Goal: Task Accomplishment & Management: Manage account settings

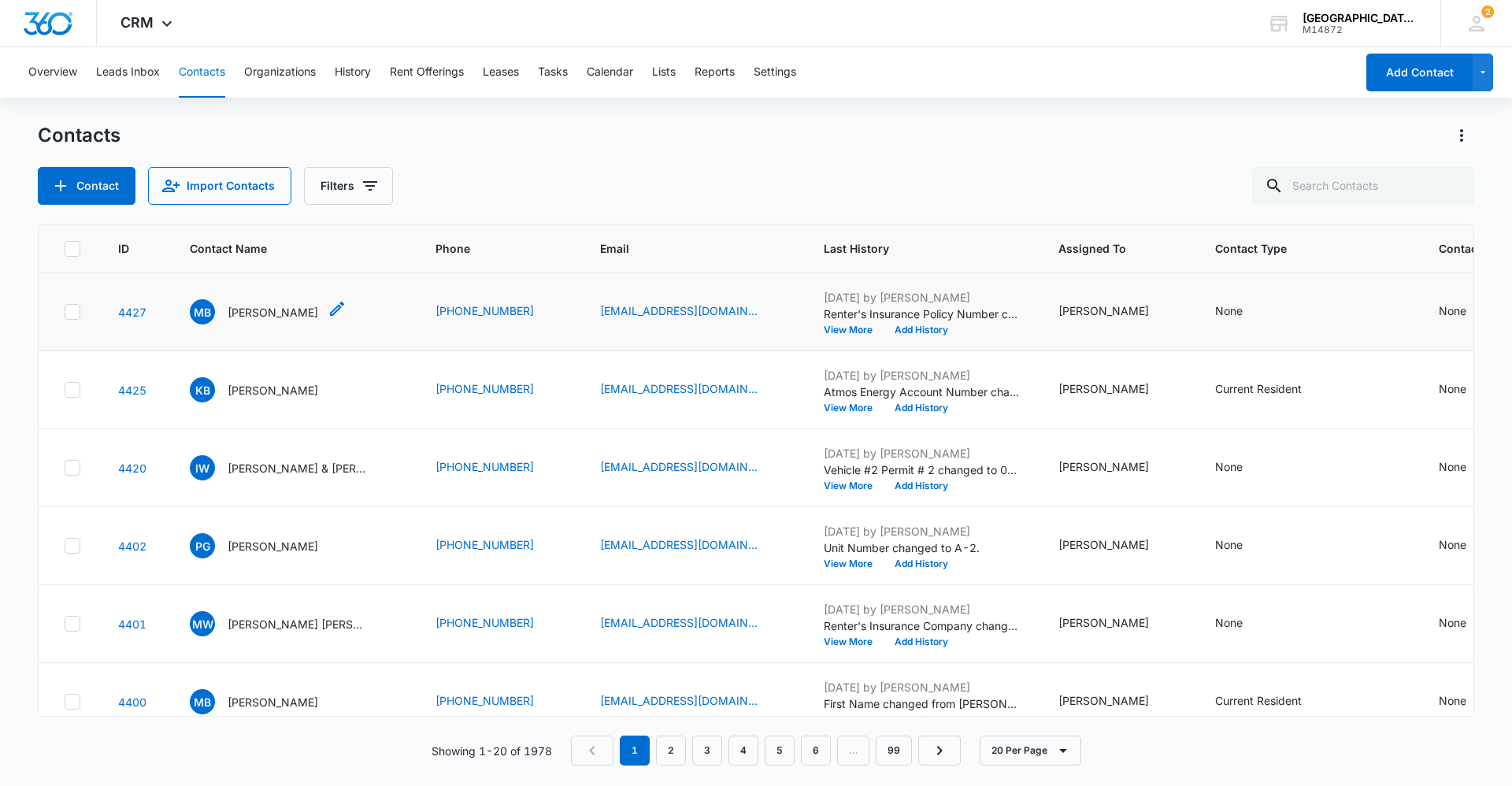
click at [263, 322] on div "MB [PERSON_NAME]" at bounding box center [254, 311] width 128 height 25
click at [264, 322] on div "MB [PERSON_NAME]" at bounding box center [254, 311] width 128 height 25
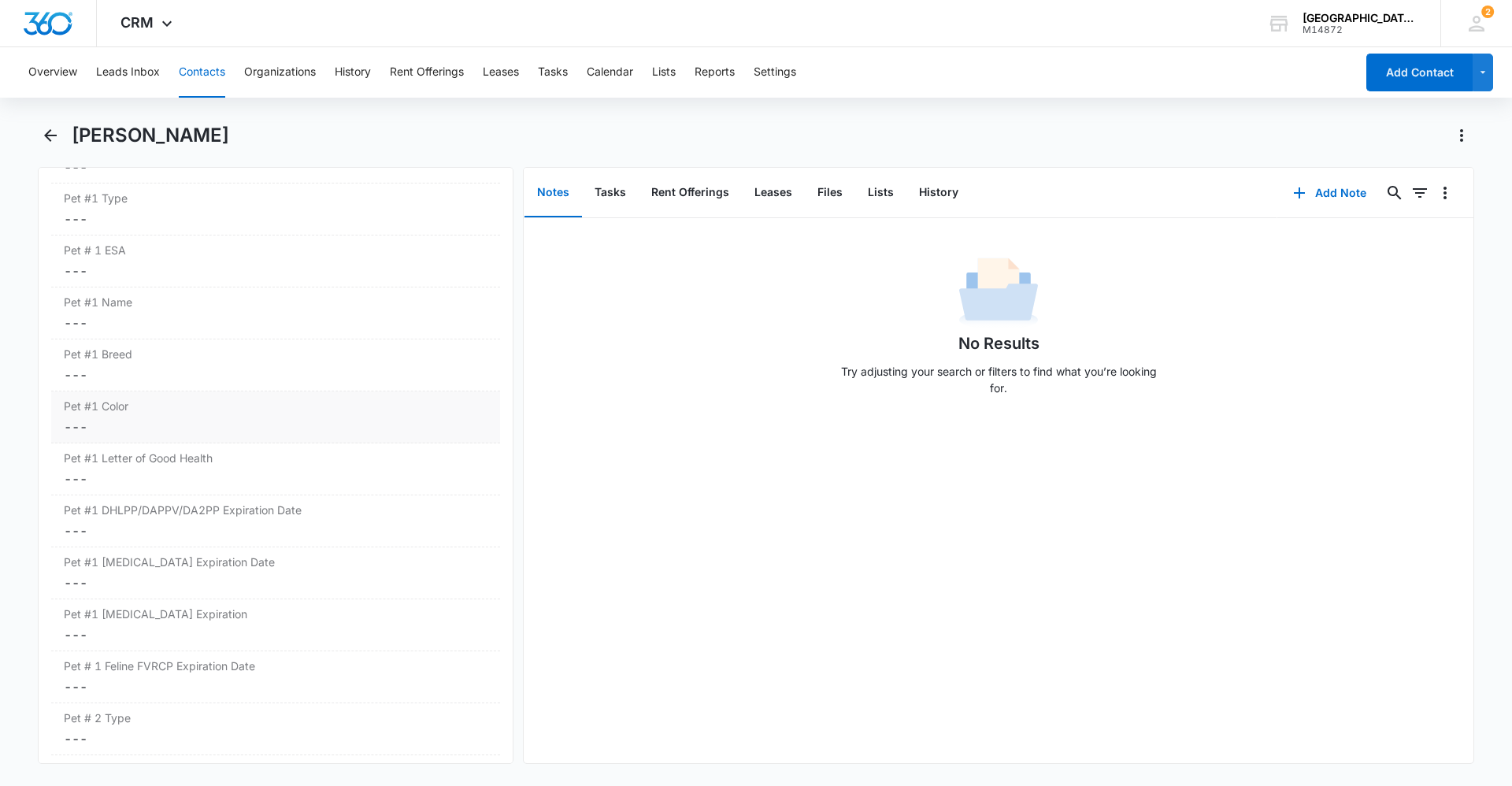
scroll to position [2106, 0]
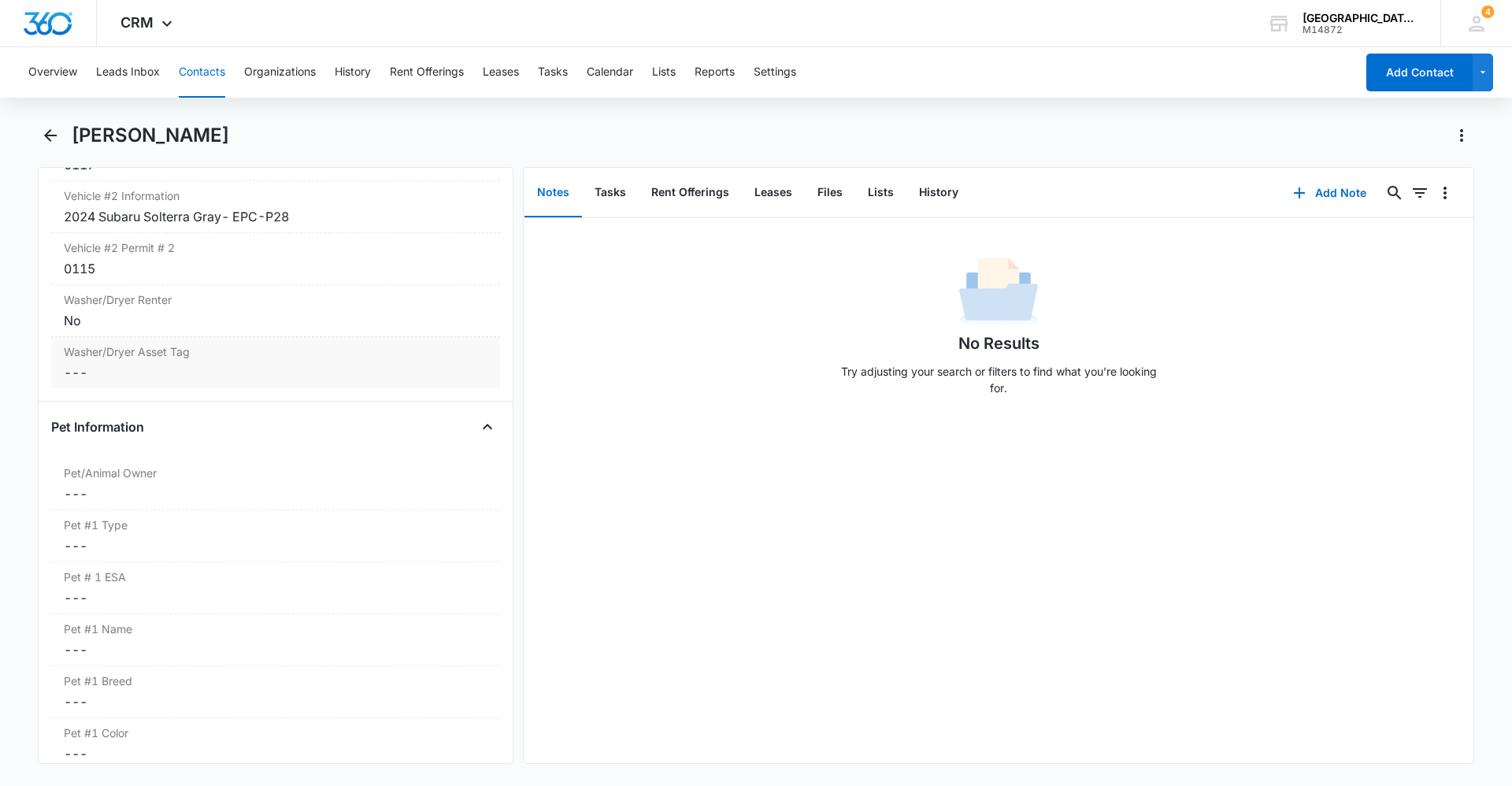
scroll to position [1889, 0]
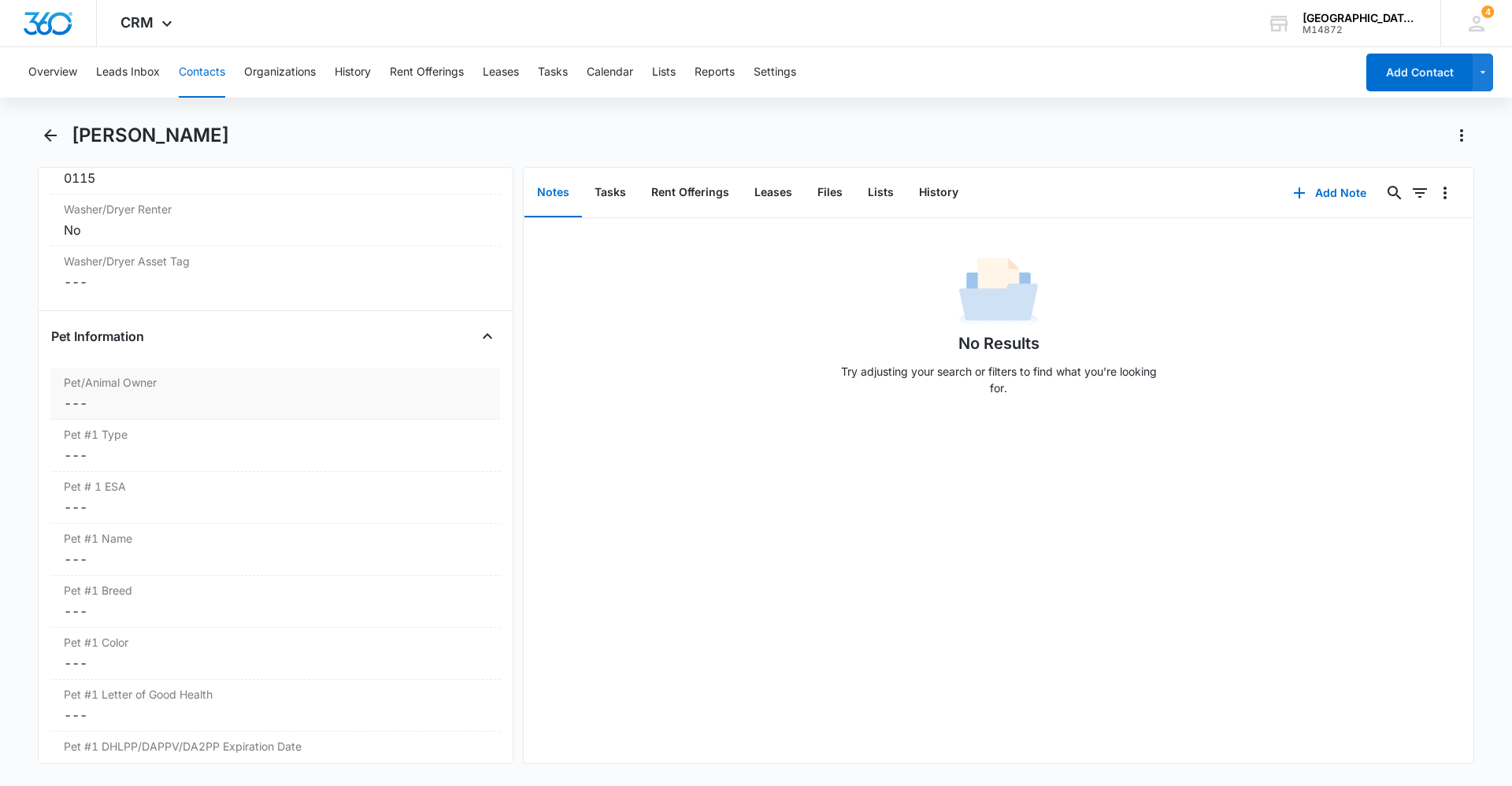
click at [197, 393] on dd "Cancel Save Changes ---" at bounding box center [276, 403] width 424 height 19
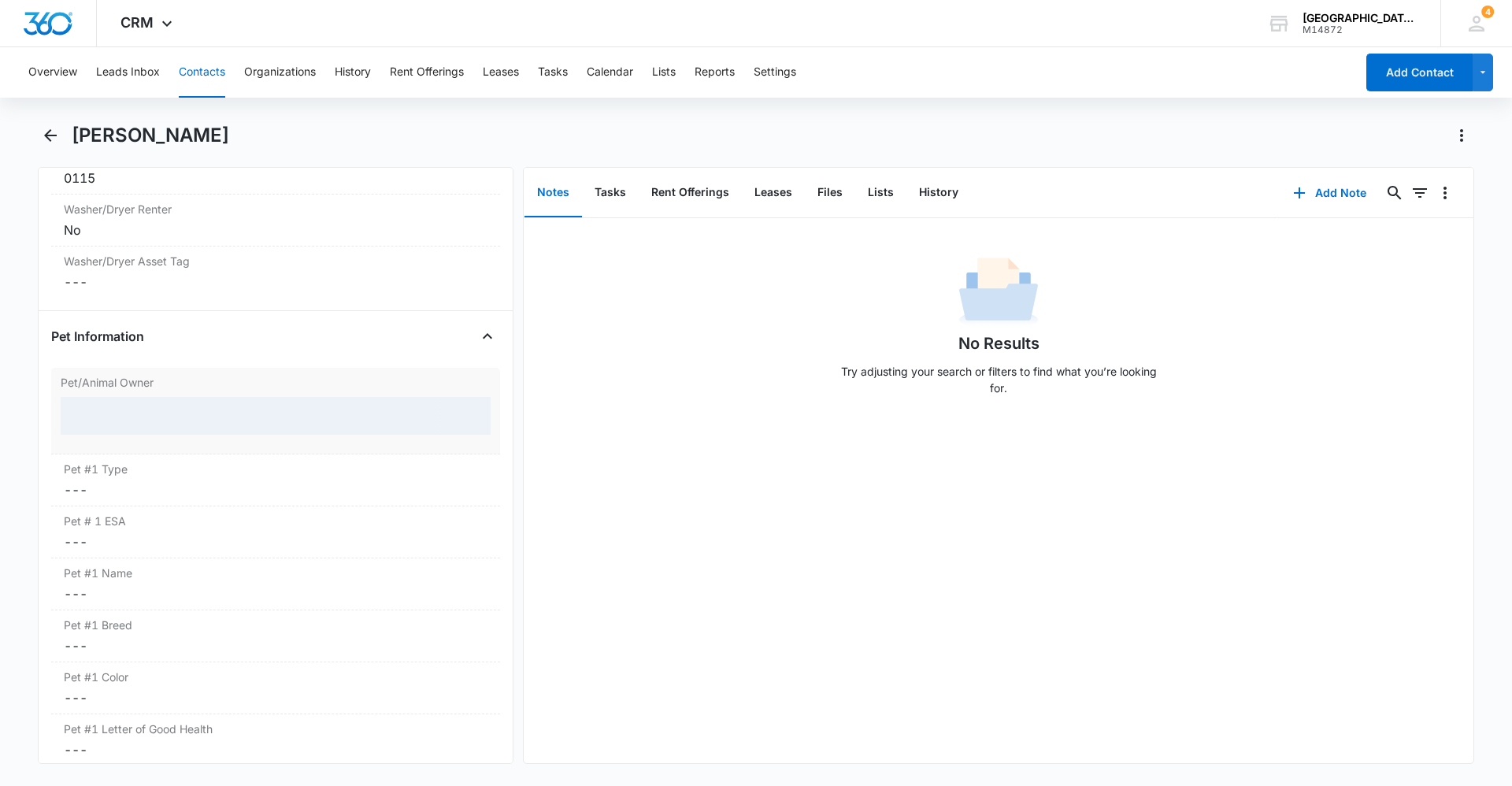
click at [175, 413] on div at bounding box center [276, 416] width 430 height 38
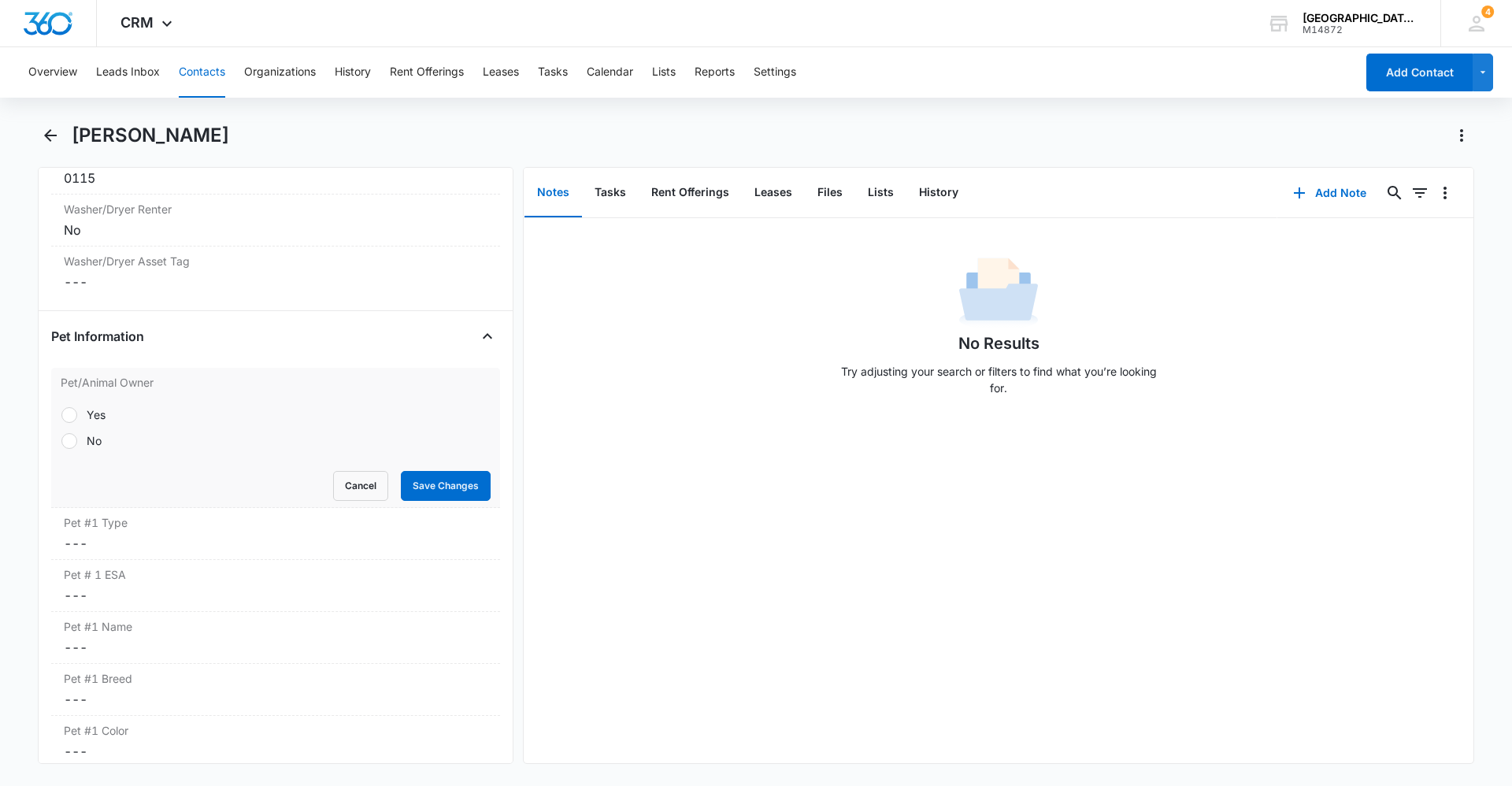
click at [90, 440] on div "No" at bounding box center [94, 440] width 15 height 16
click at [62, 440] on input "No" at bounding box center [61, 440] width 1 height 1
radio input "true"
click at [417, 498] on button "Save Changes" at bounding box center [446, 485] width 90 height 30
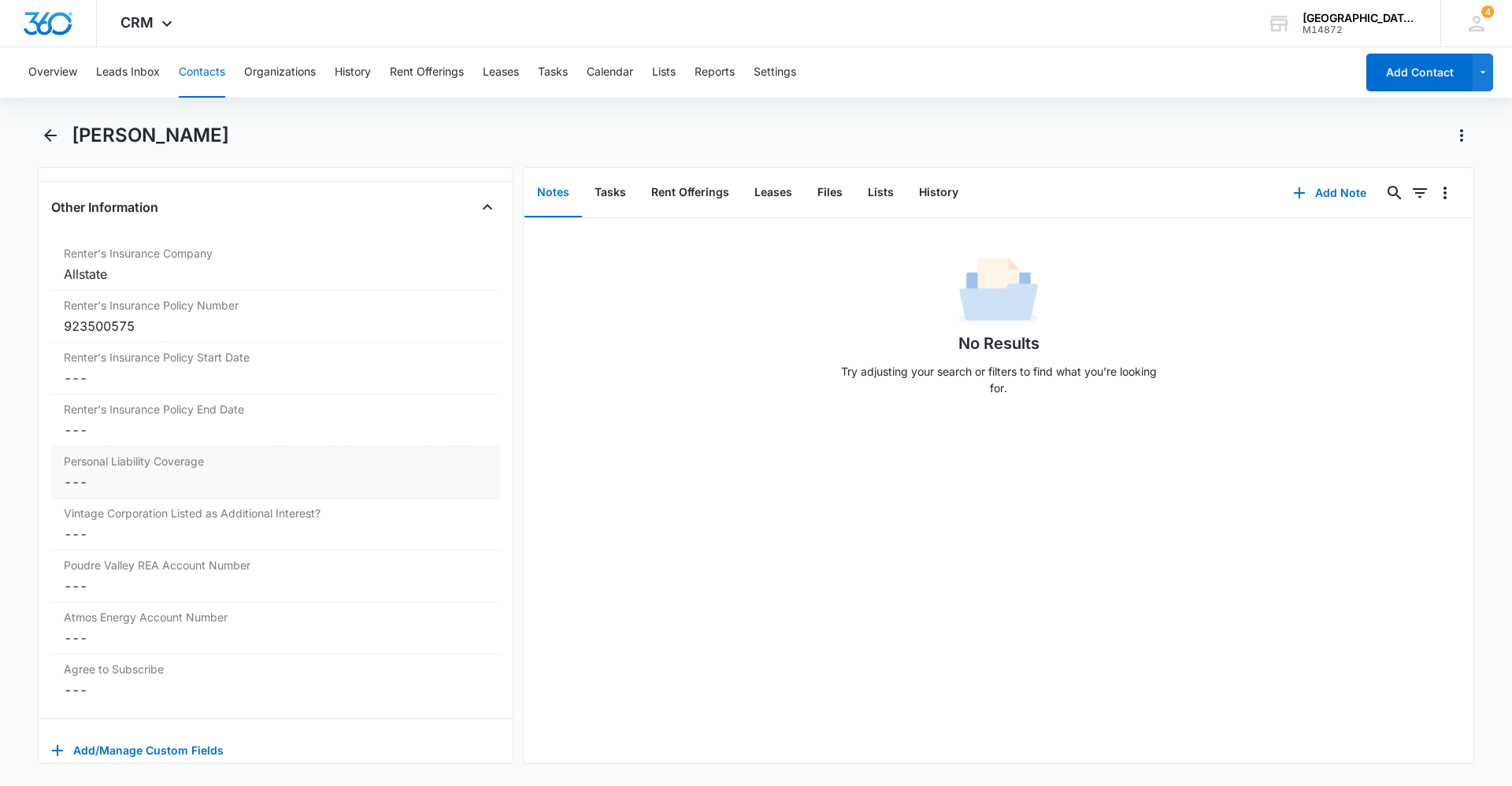
scroll to position [3216, 0]
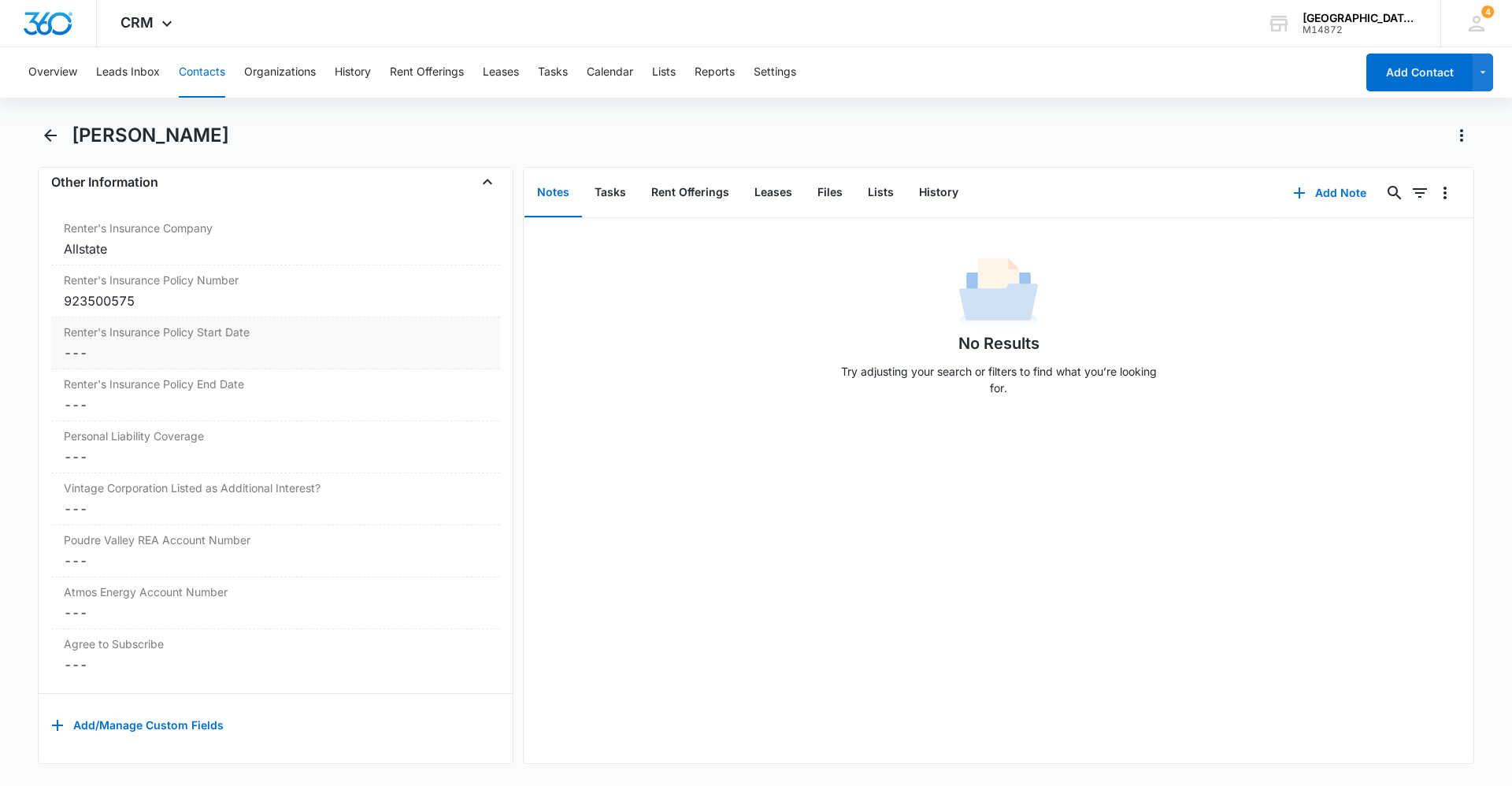
click at [191, 344] on dd "Cancel Save Changes ---" at bounding box center [276, 353] width 424 height 19
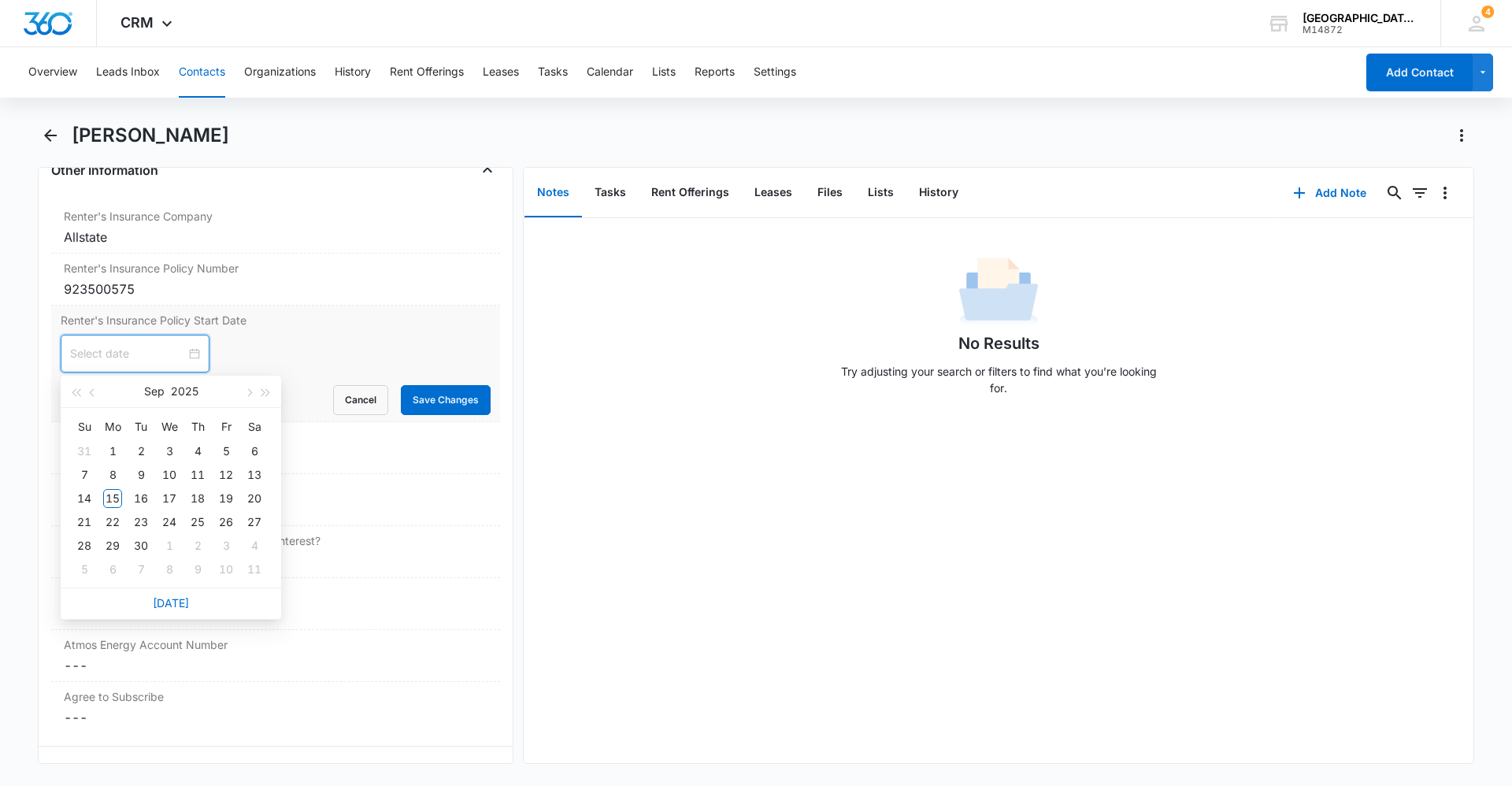
click at [164, 351] on input at bounding box center [128, 354] width 116 height 17
type input "Sep 6, 2025"
click at [253, 454] on div "6" at bounding box center [255, 451] width 19 height 19
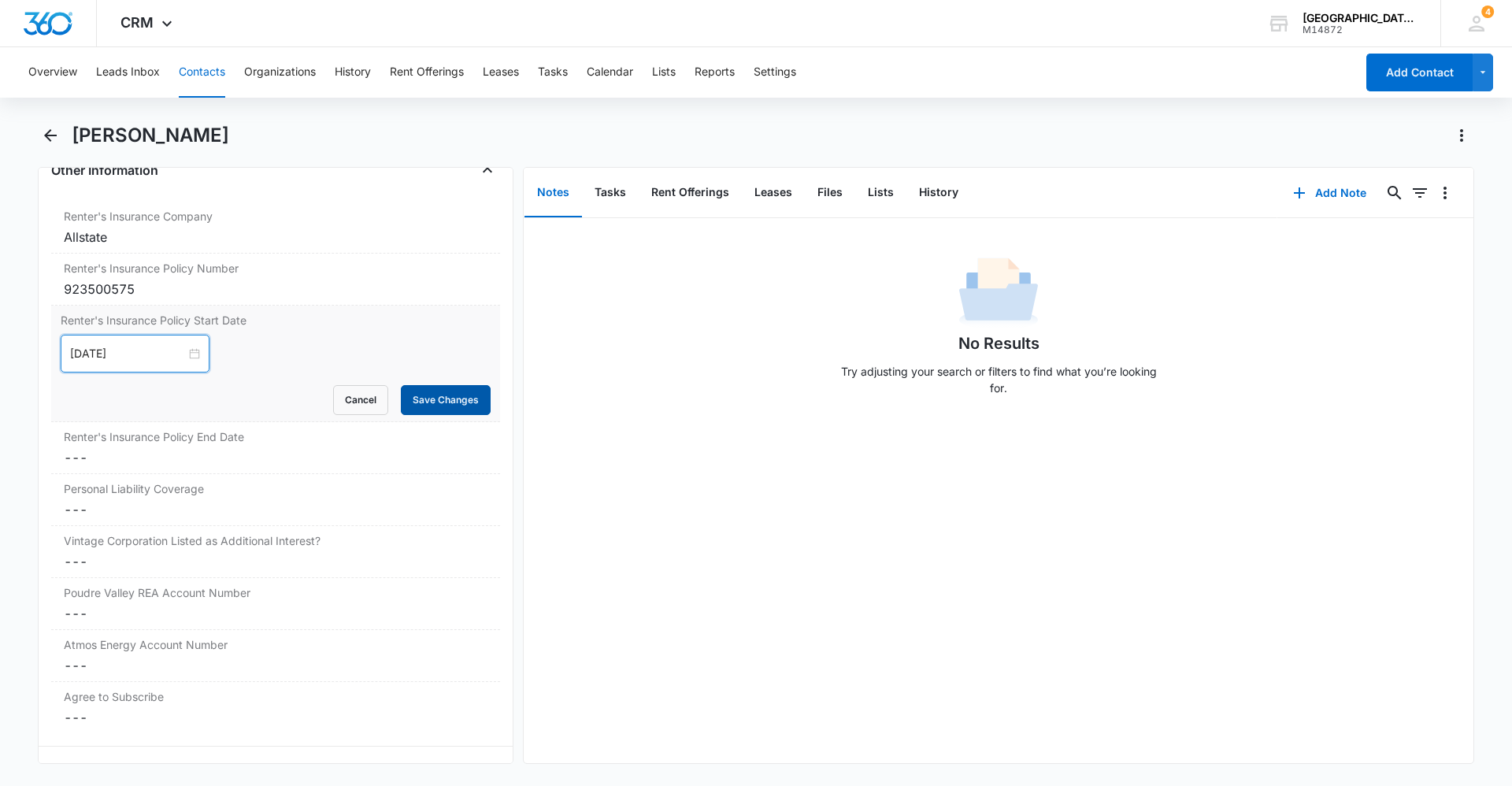
click at [424, 394] on button "Save Changes" at bounding box center [446, 399] width 90 height 30
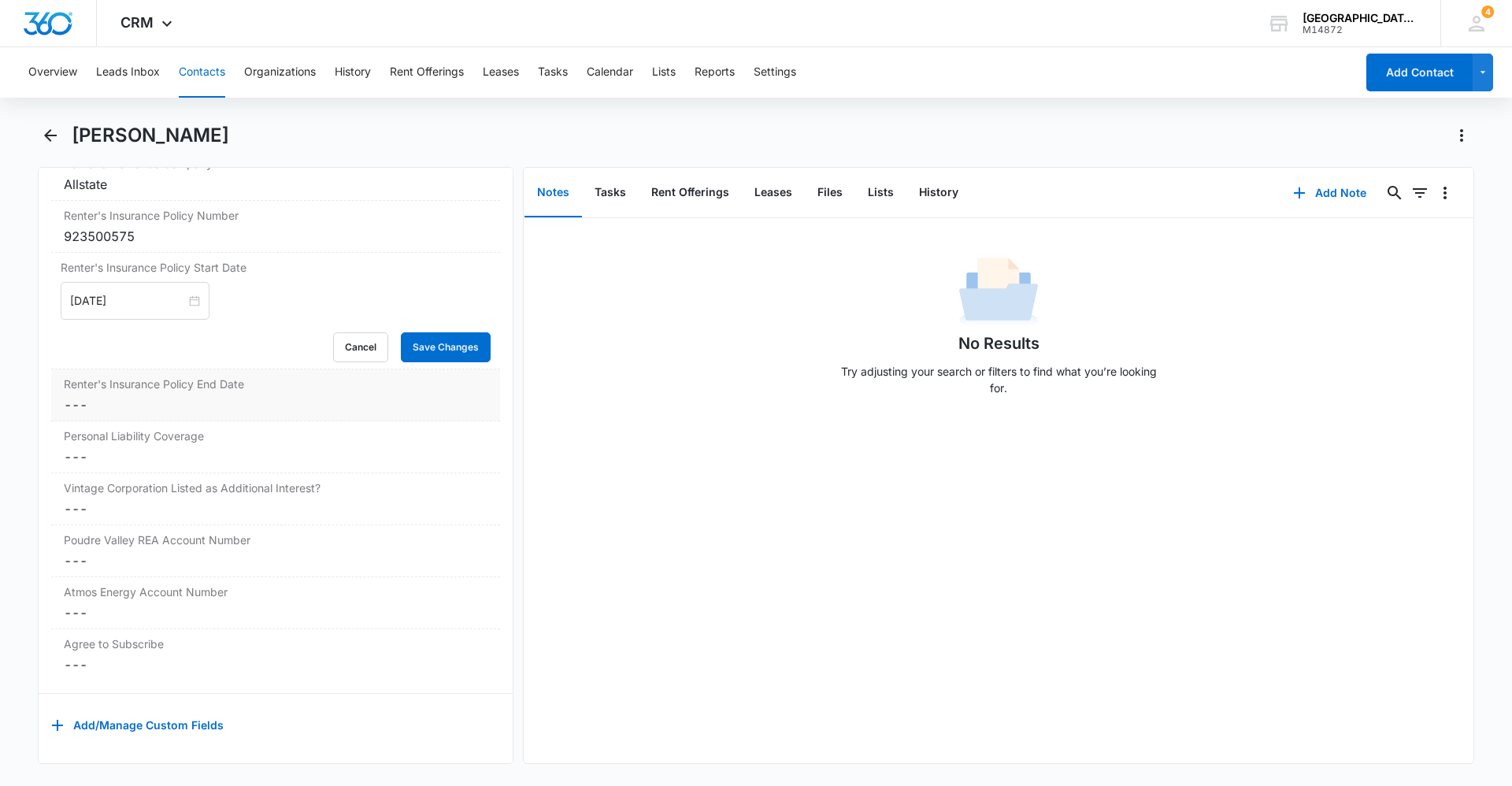
click at [187, 395] on dd "Cancel Save Changes ---" at bounding box center [276, 405] width 424 height 19
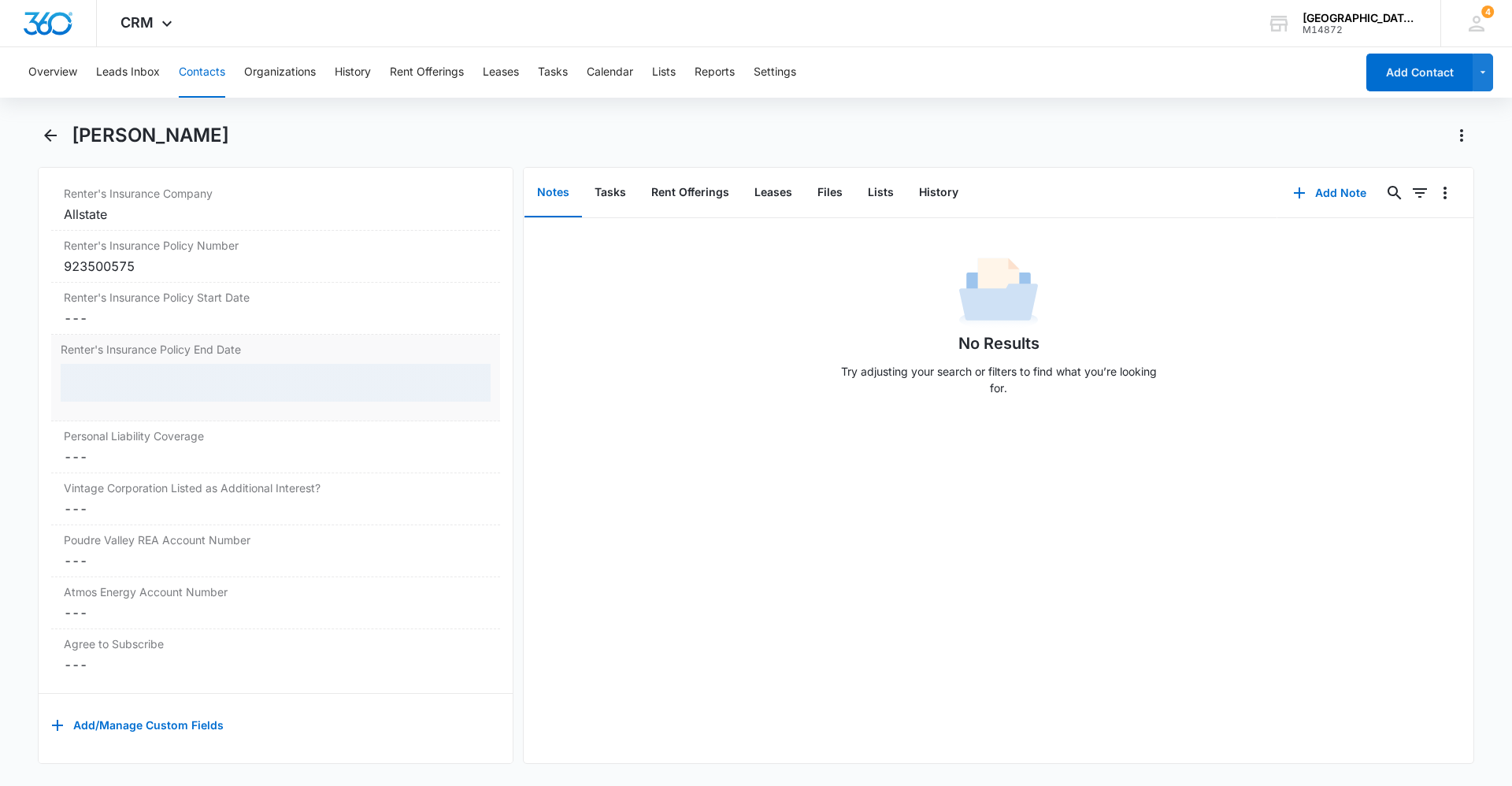
scroll to position [3281, 0]
click at [188, 396] on dd at bounding box center [276, 389] width 430 height 50
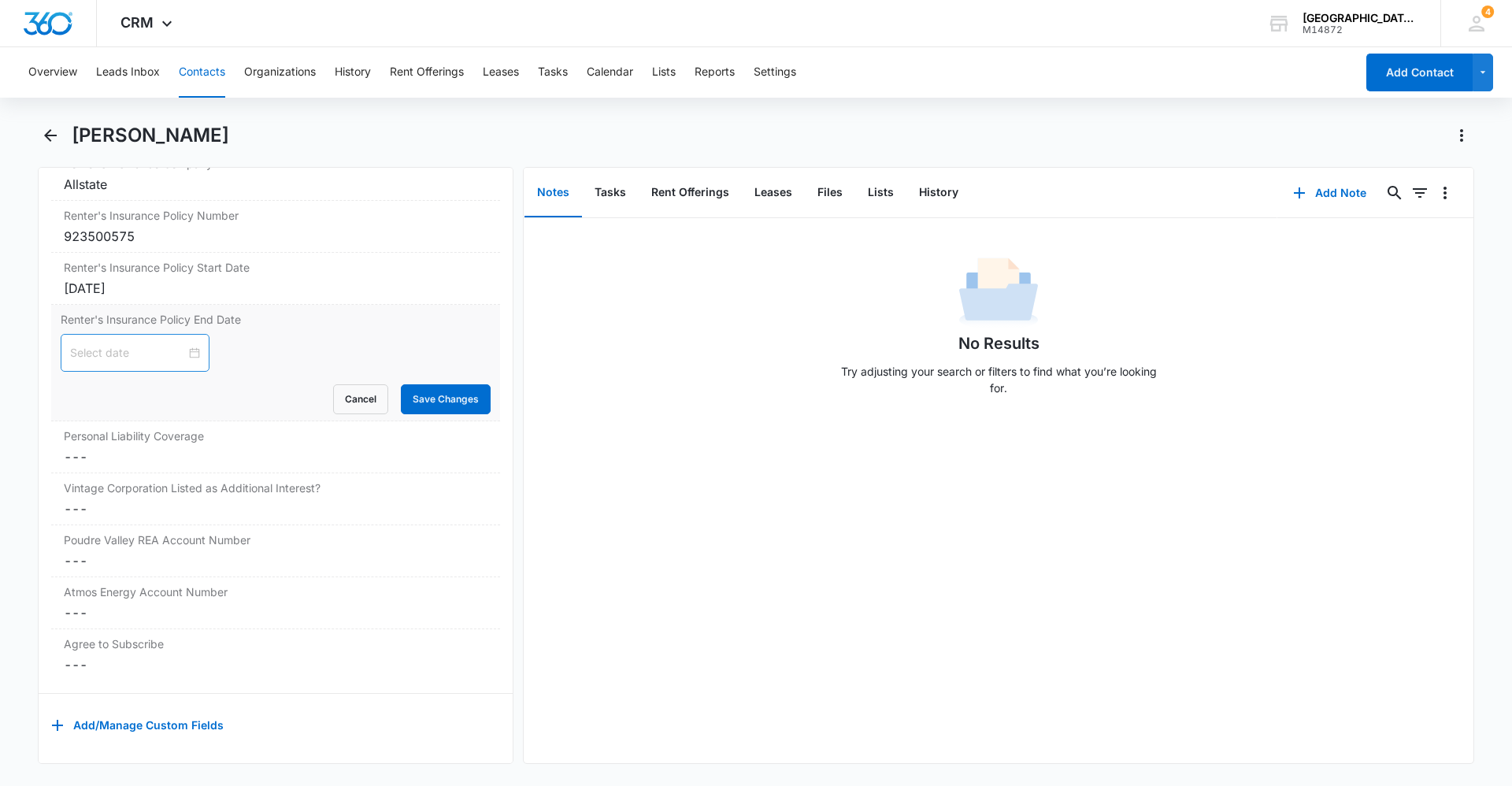
click at [190, 344] on div at bounding box center [135, 353] width 130 height 17
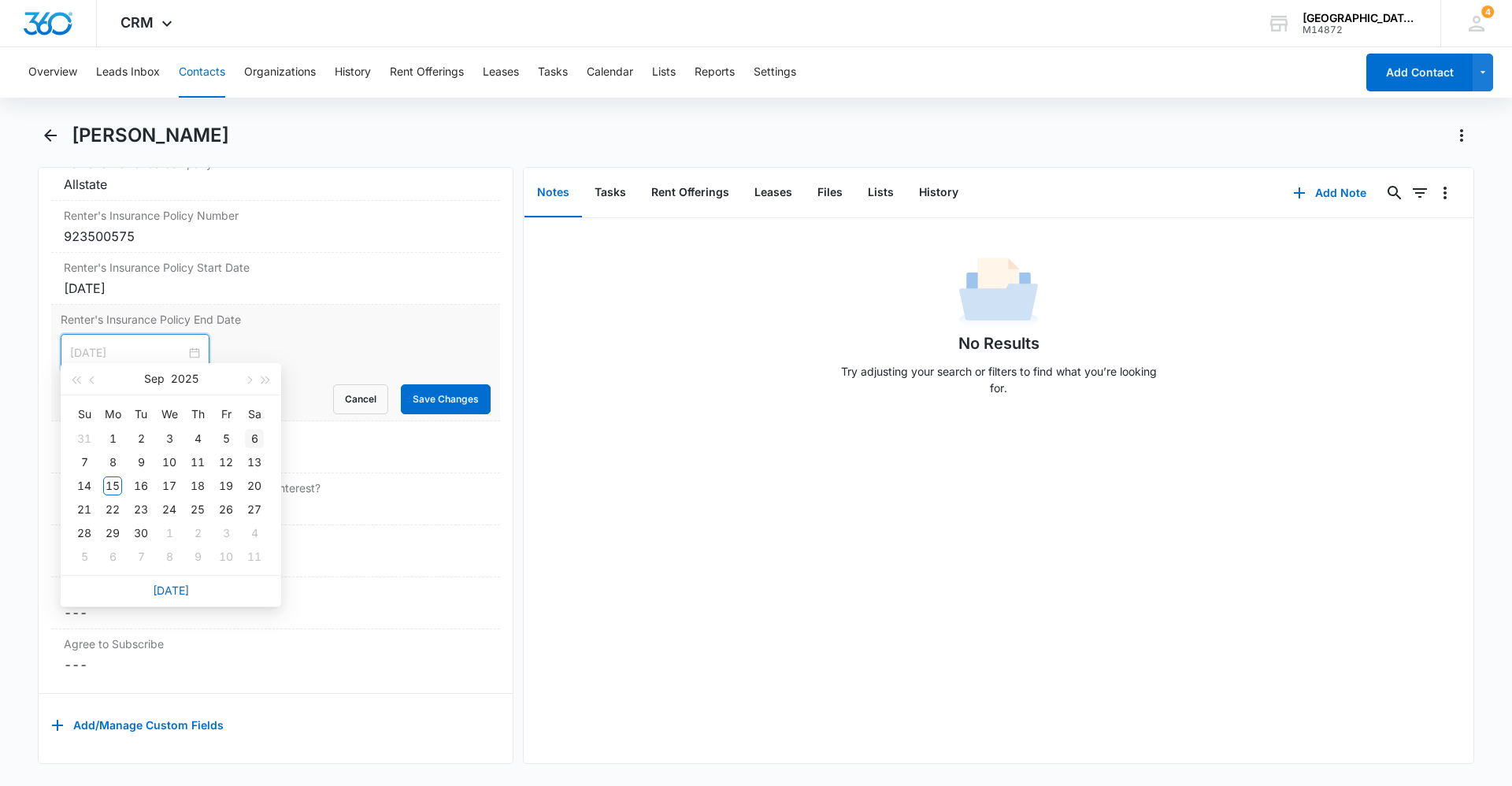
click at [253, 436] on div "6" at bounding box center [255, 438] width 19 height 19
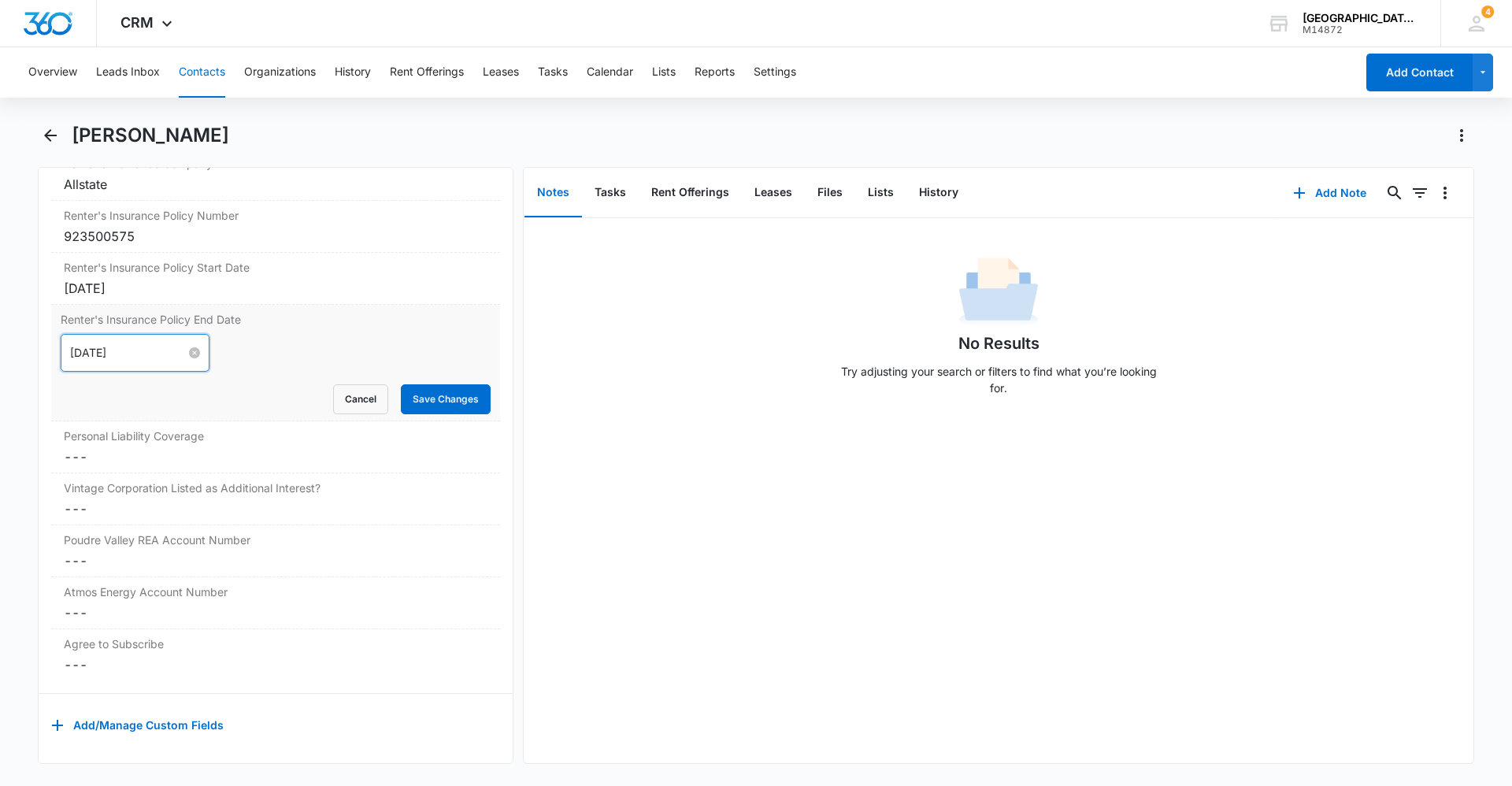
click at [155, 344] on input "Sep 6, 2025" at bounding box center [128, 353] width 116 height 17
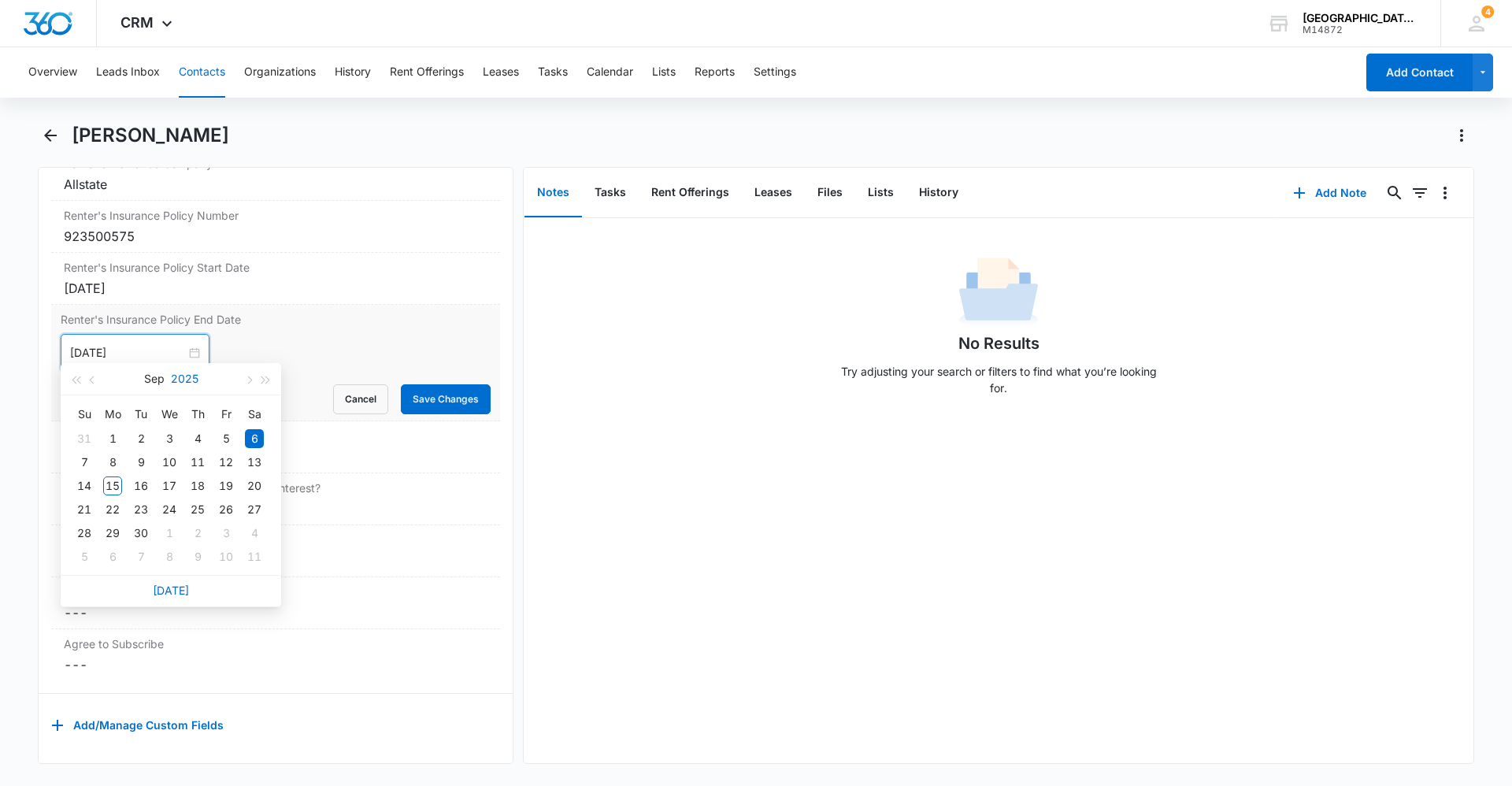
click at [178, 383] on button "2025" at bounding box center [185, 379] width 28 height 31
click at [187, 523] on div "2026" at bounding box center [171, 525] width 48 height 19
type input "Sep 6, 2026"
click at [88, 469] on div "6" at bounding box center [84, 462] width 19 height 19
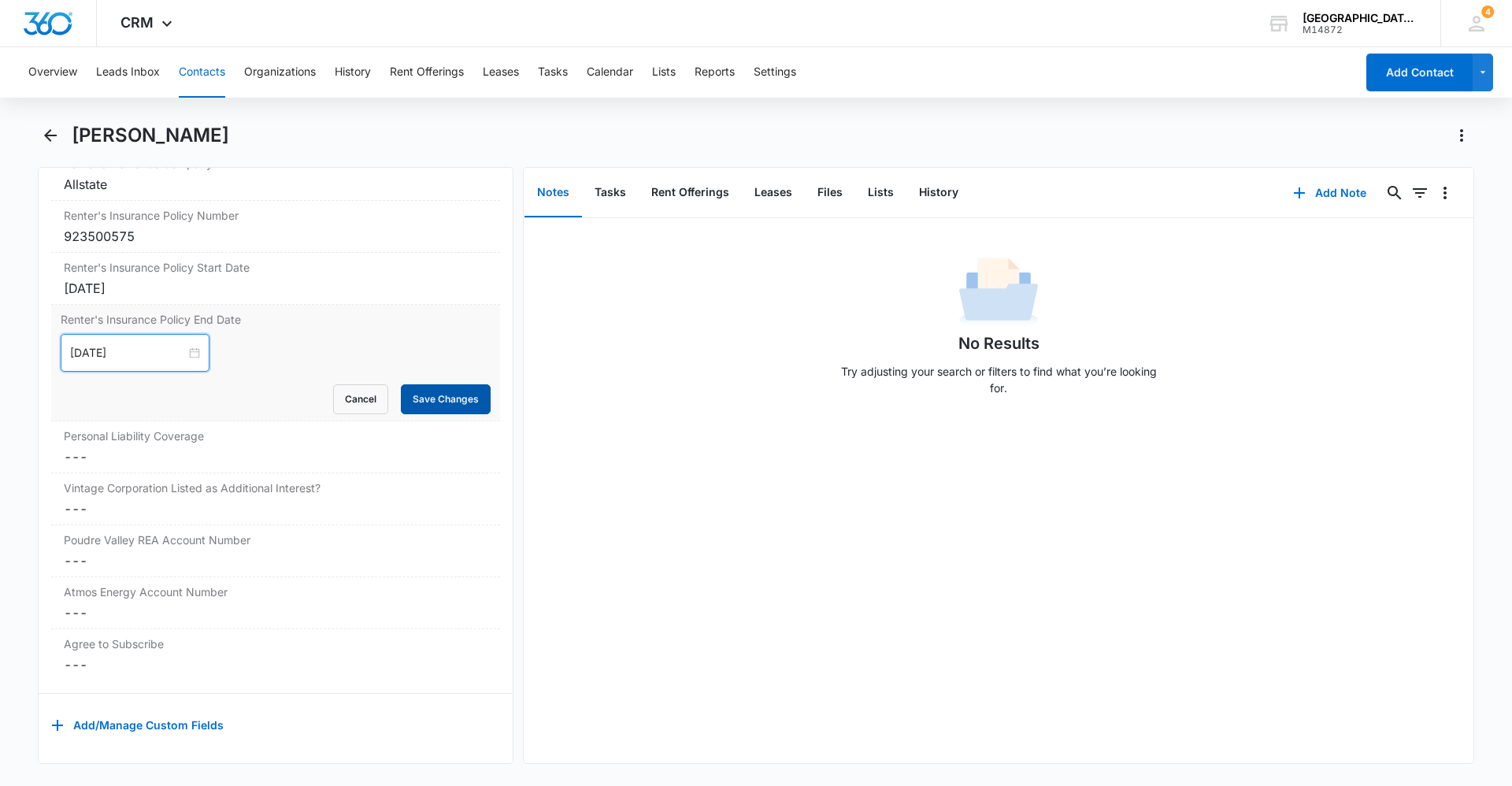
click at [405, 387] on button "Save Changes" at bounding box center [446, 399] width 90 height 30
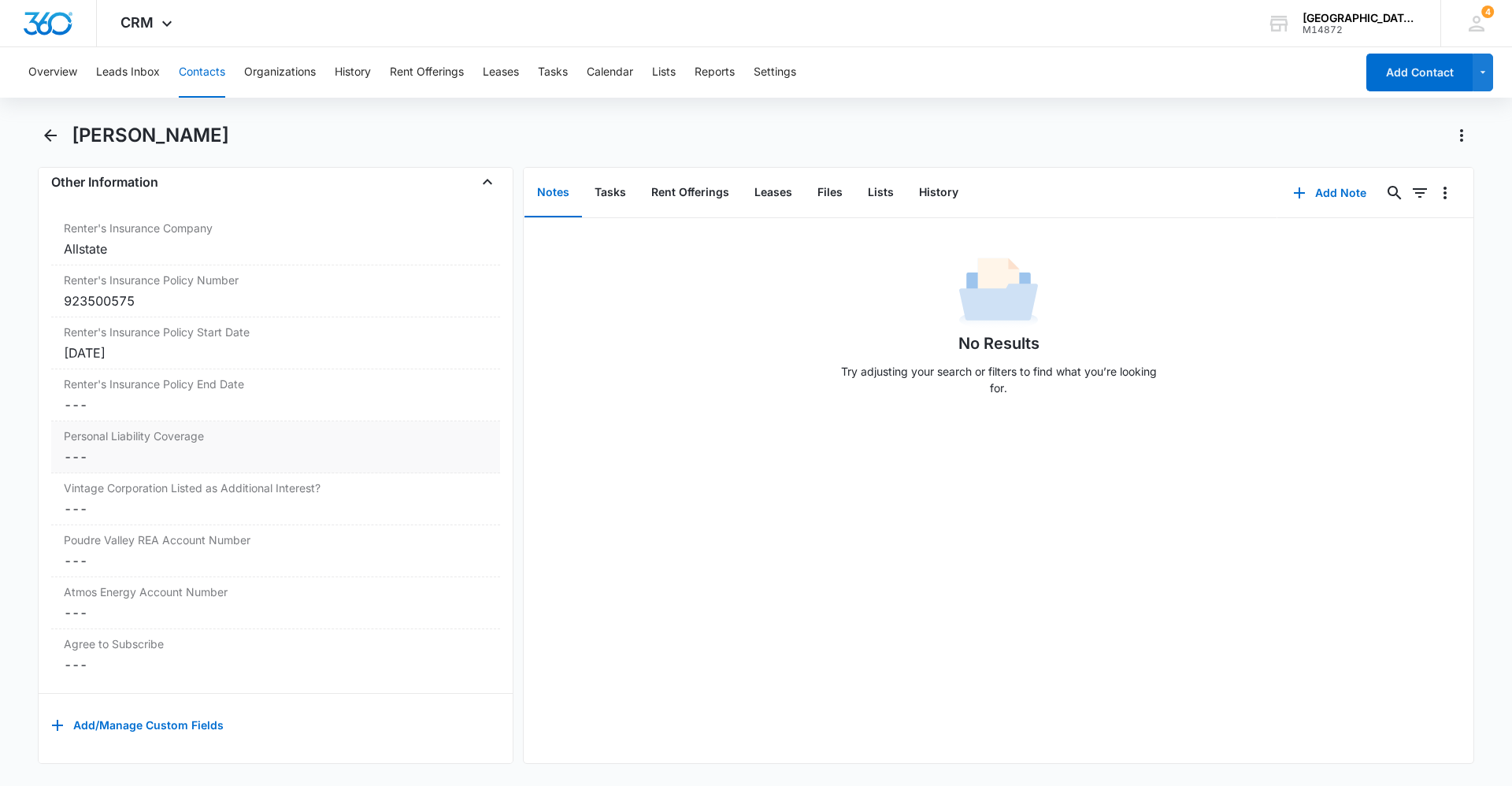
scroll to position [3216, 0]
click at [161, 427] on label "Personal Liability Coverage" at bounding box center [276, 435] width 424 height 16
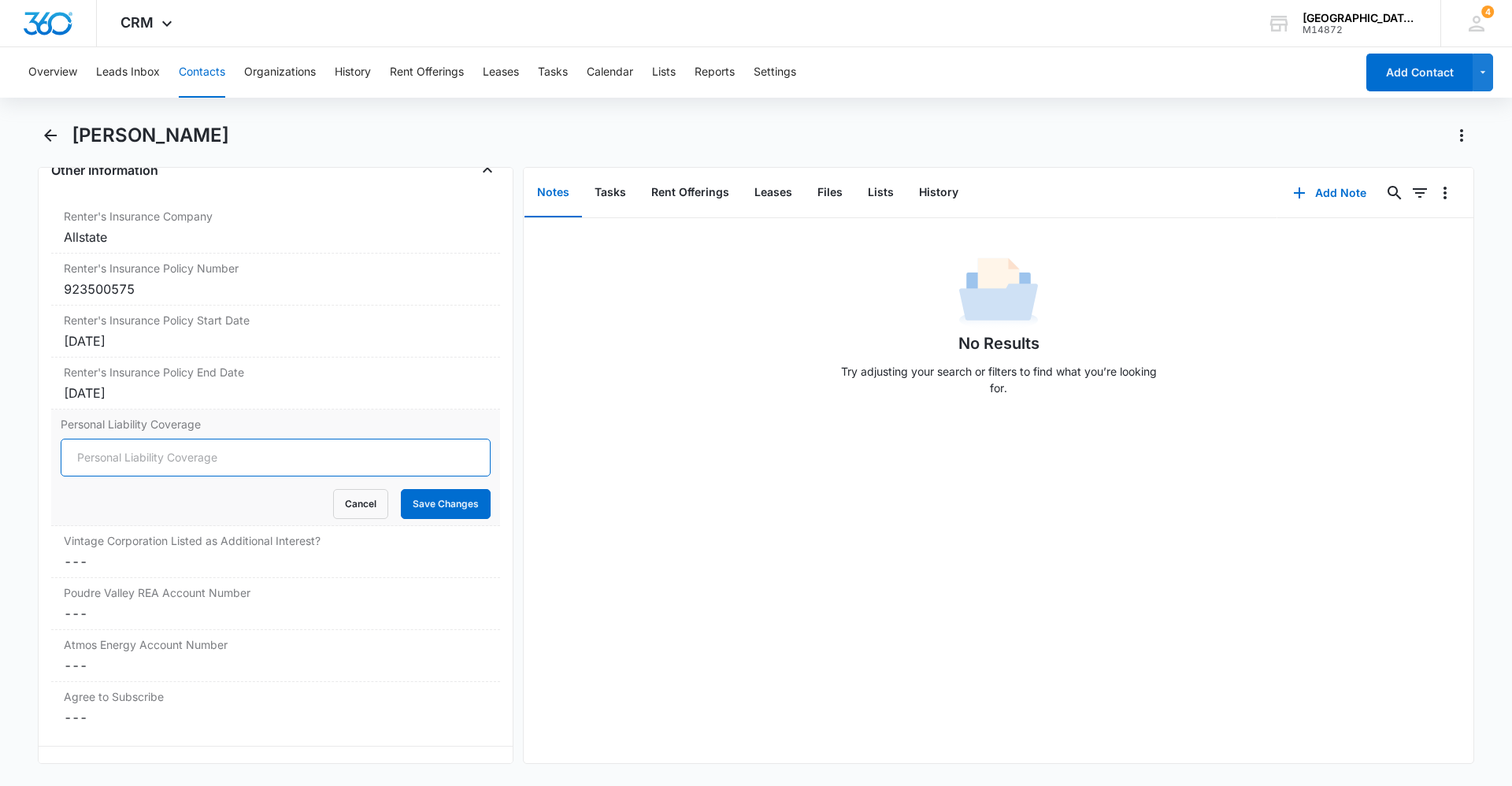
click at [148, 448] on input "Personal Liability Coverage" at bounding box center [276, 458] width 430 height 38
type input "300,000"
click at [456, 512] on button "Save Changes" at bounding box center [446, 503] width 90 height 30
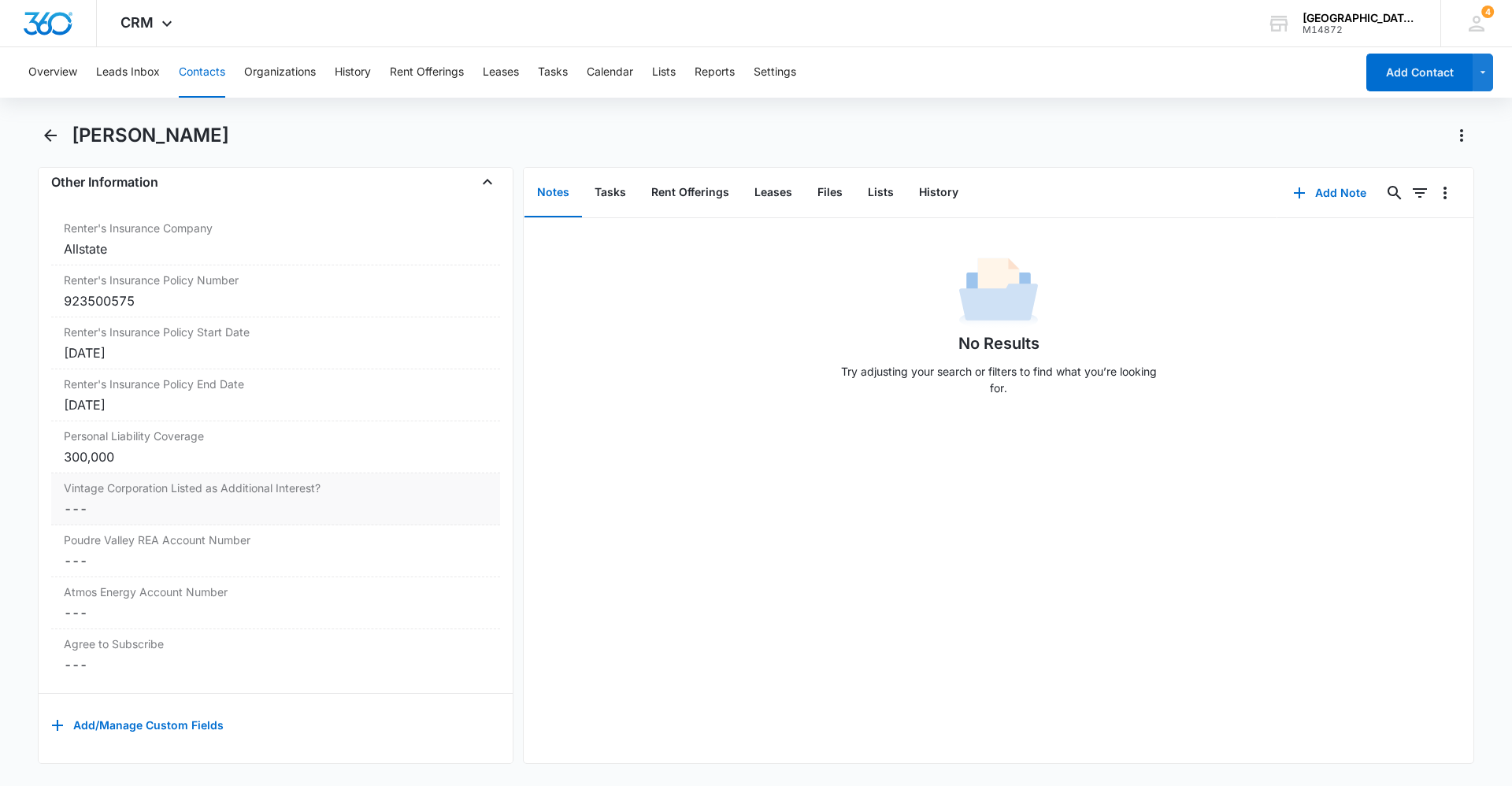
click at [213, 486] on div "Vintage Corporation Listed as Additional Interest? Cancel Save Changes ---" at bounding box center [276, 499] width 449 height 52
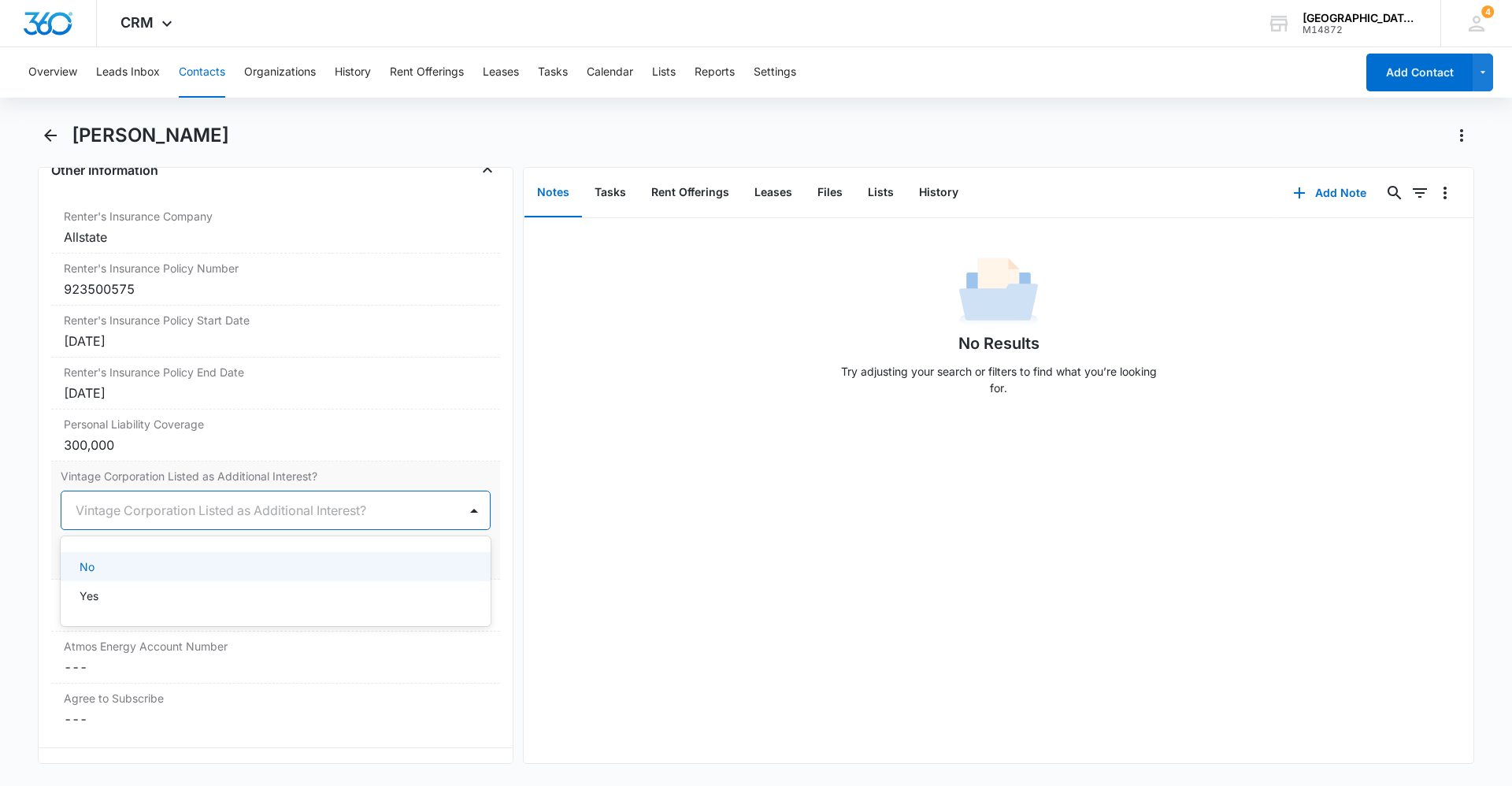
click at [349, 512] on div at bounding box center [257, 510] width 362 height 22
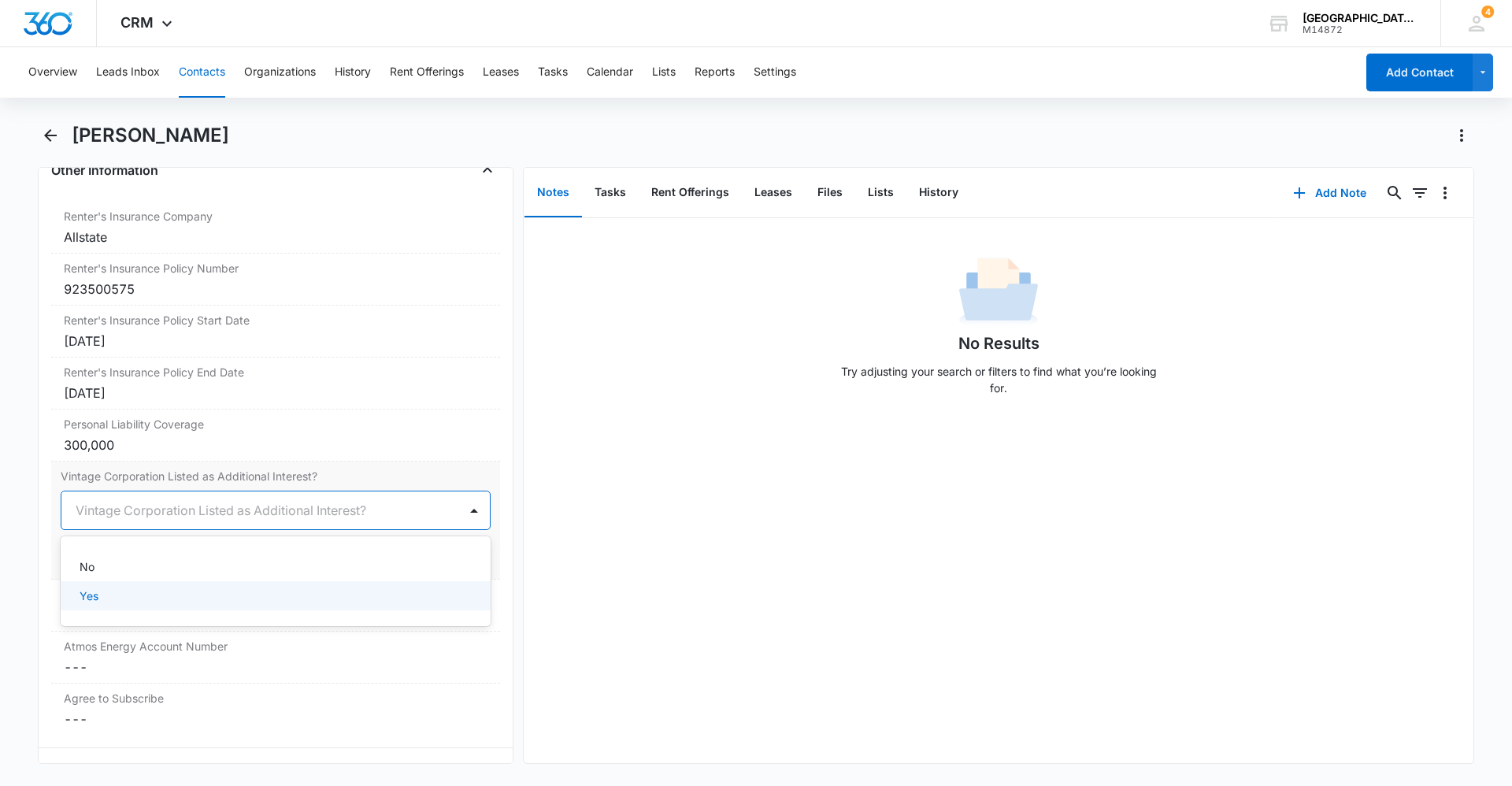
click at [114, 604] on div "Yes" at bounding box center [276, 595] width 430 height 29
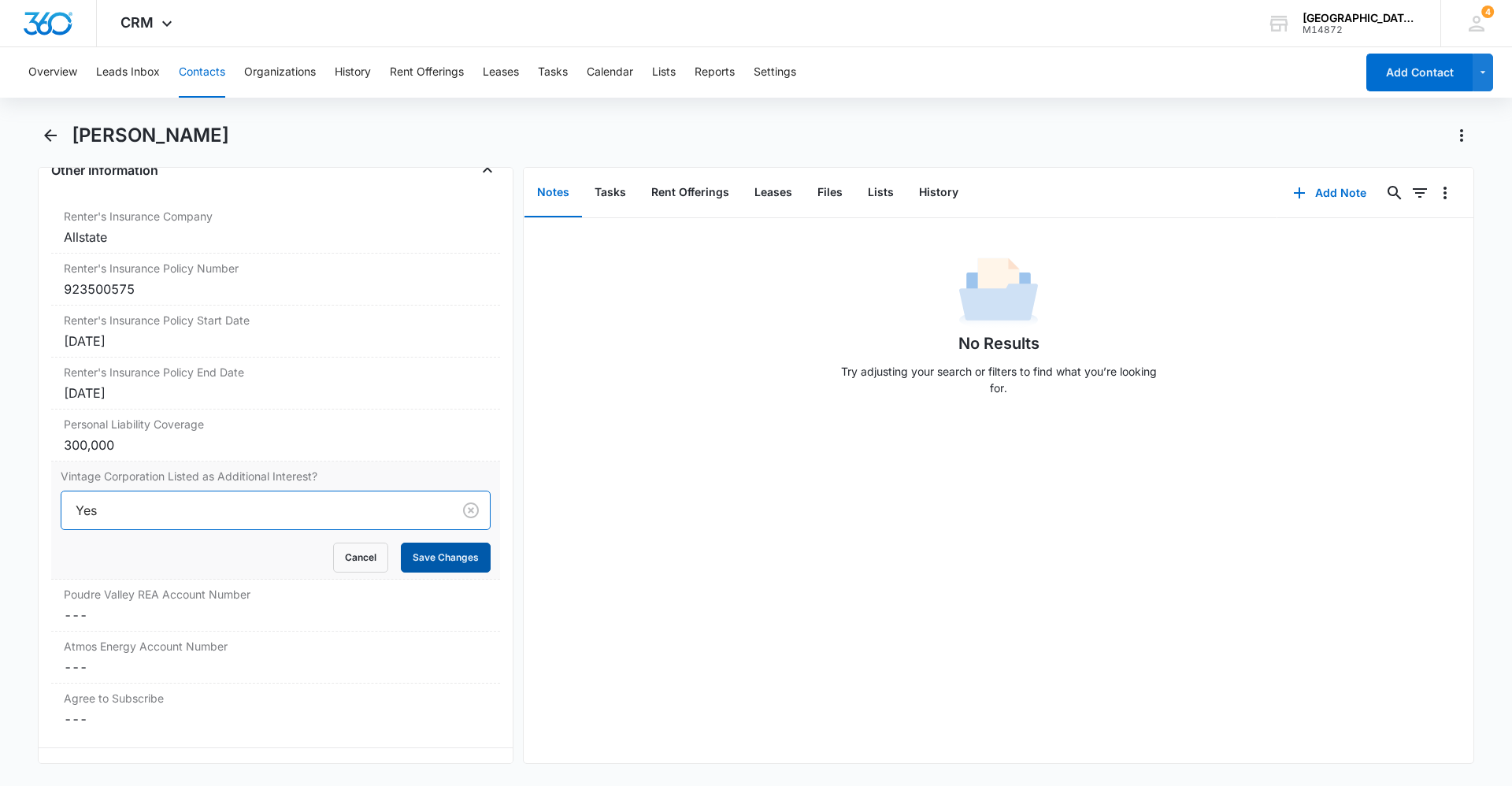
click at [463, 548] on button "Save Changes" at bounding box center [446, 557] width 90 height 30
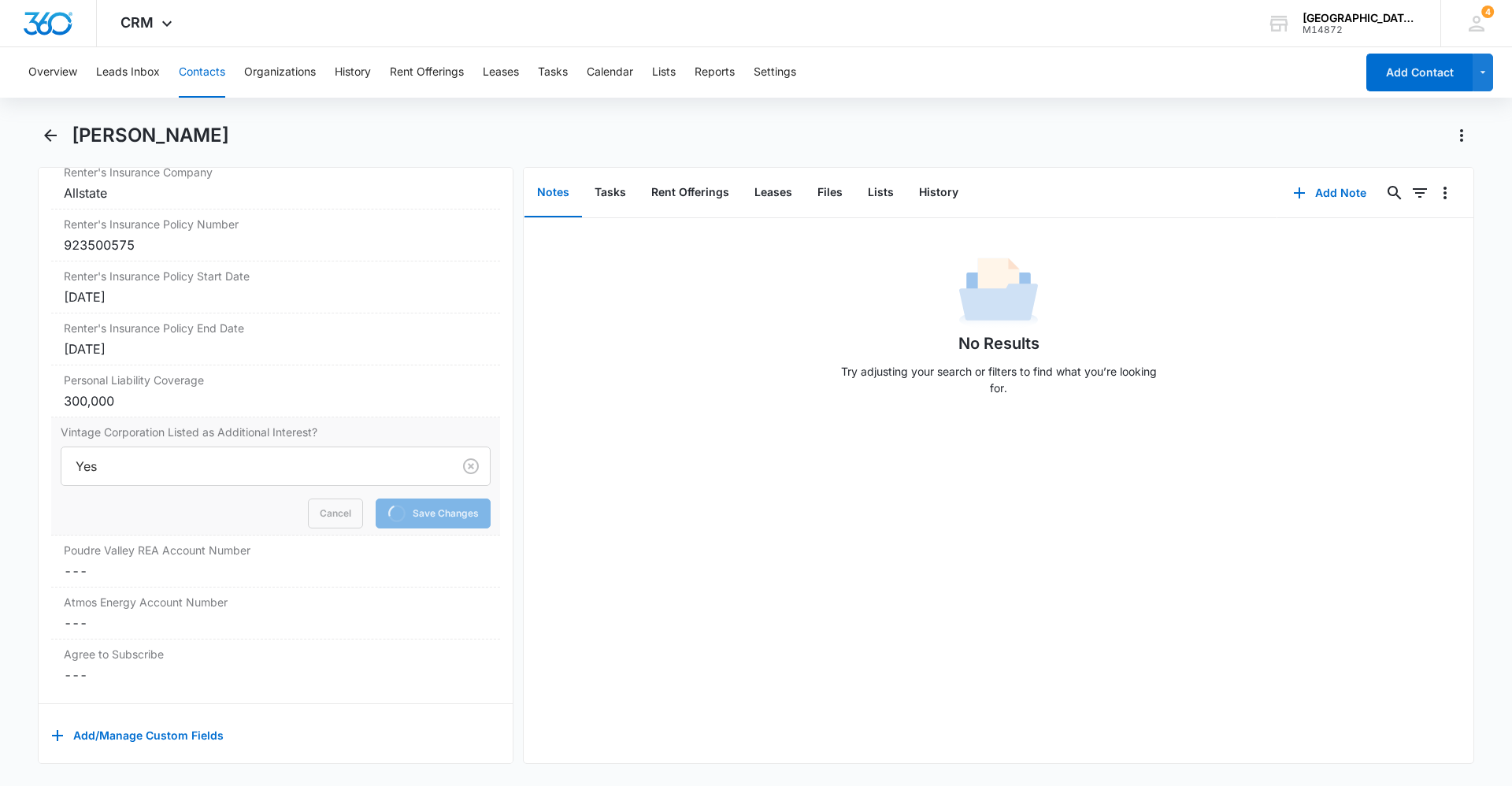
scroll to position [3282, 0]
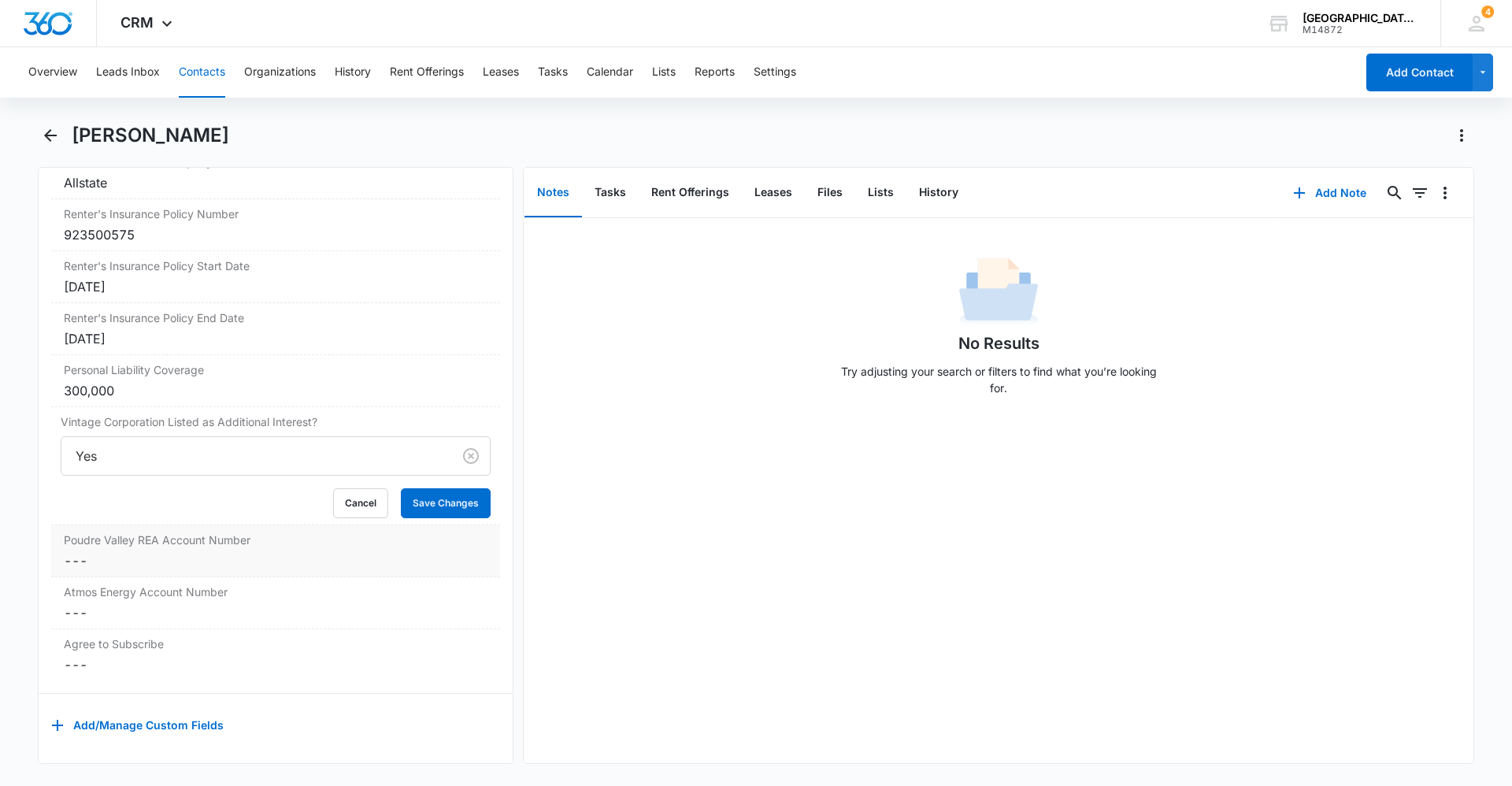
click at [164, 551] on dd "Cancel Save Changes ---" at bounding box center [276, 561] width 424 height 19
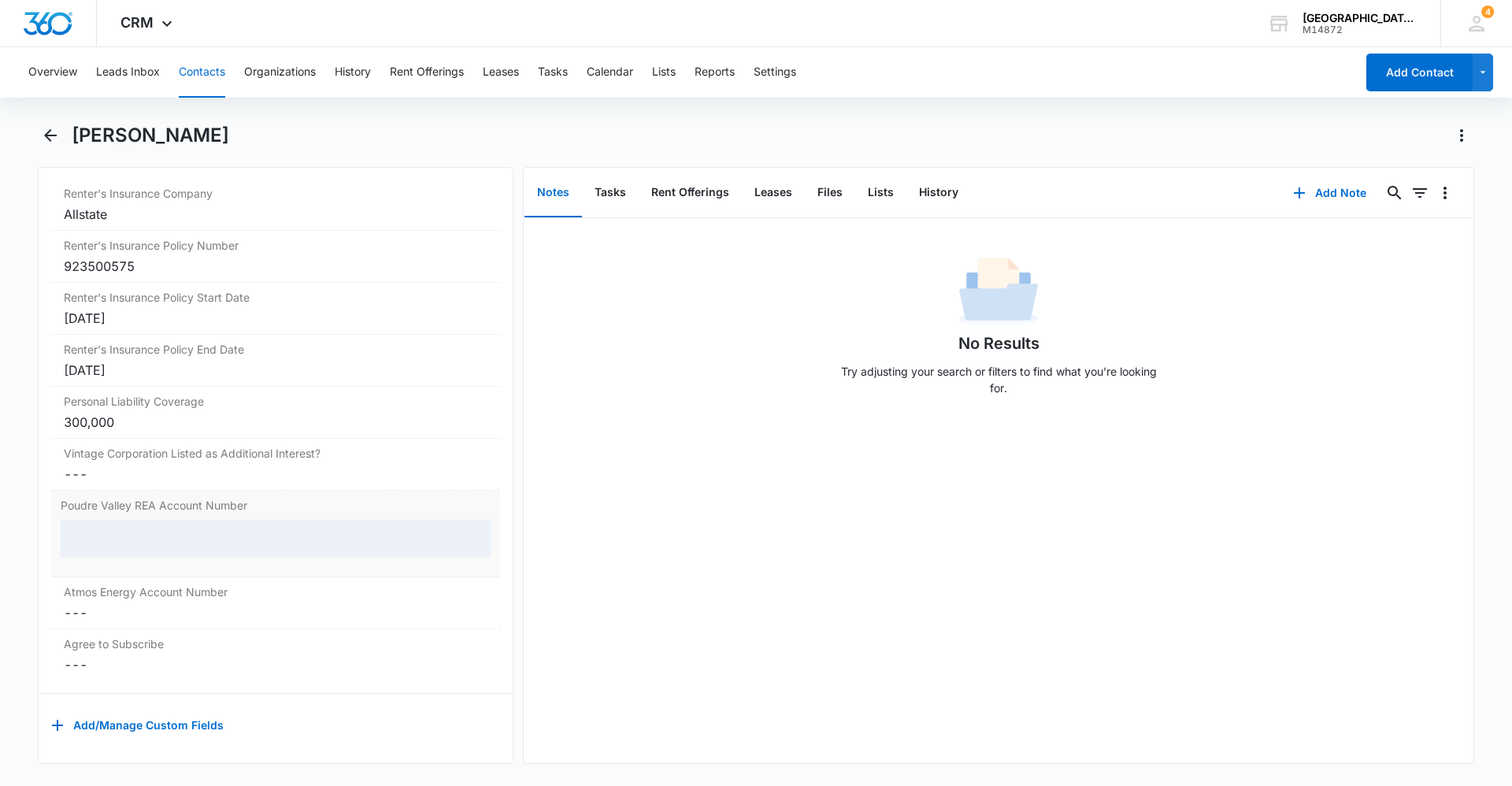
scroll to position [3281, 0]
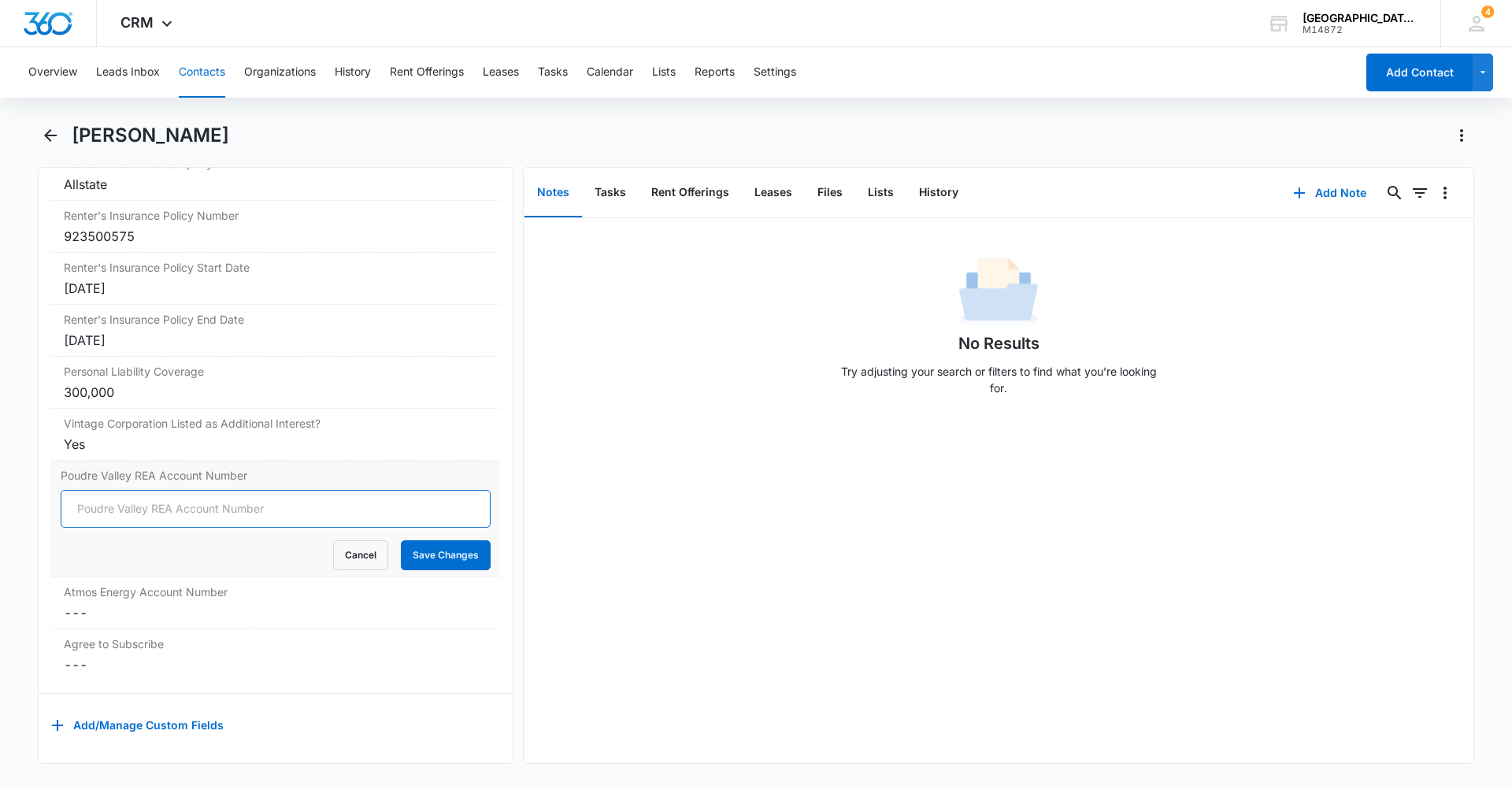
click at [179, 495] on input "Poudre Valley REA Account Number" at bounding box center [276, 509] width 430 height 38
type input "85124002"
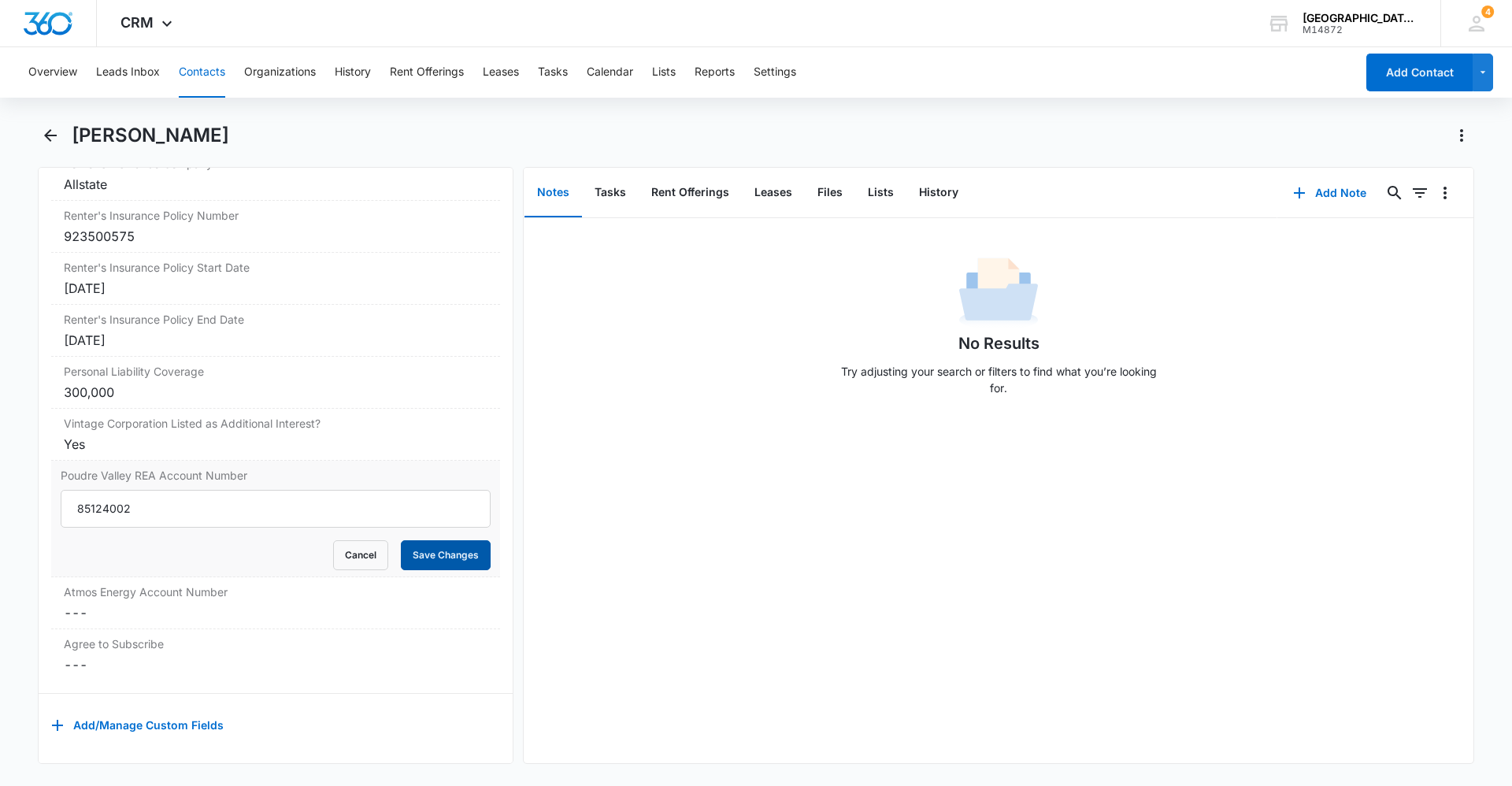
click at [428, 547] on button "Save Changes" at bounding box center [446, 555] width 90 height 30
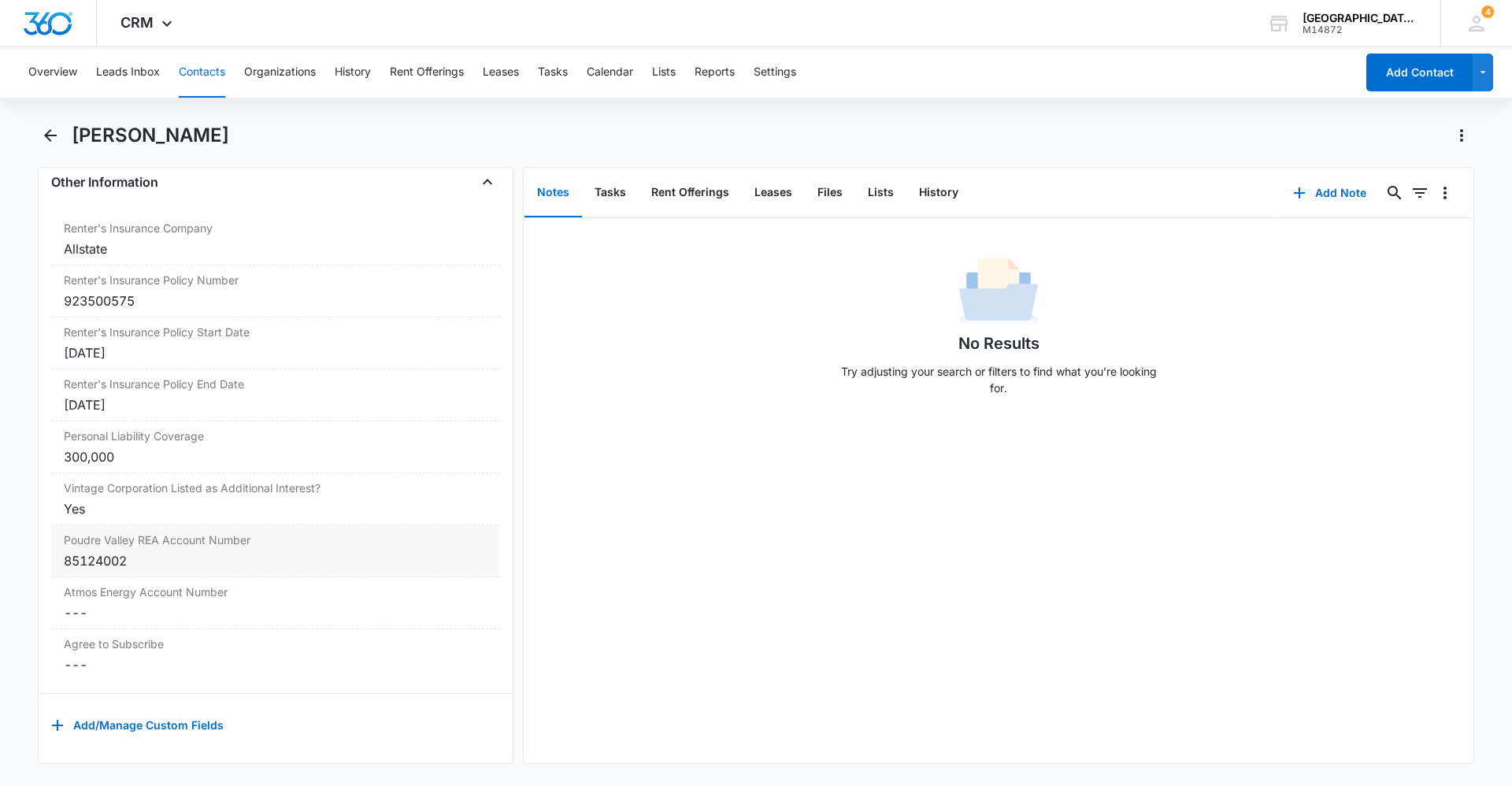
scroll to position [3216, 0]
click at [118, 603] on dd "Cancel Save Changes ---" at bounding box center [276, 613] width 424 height 19
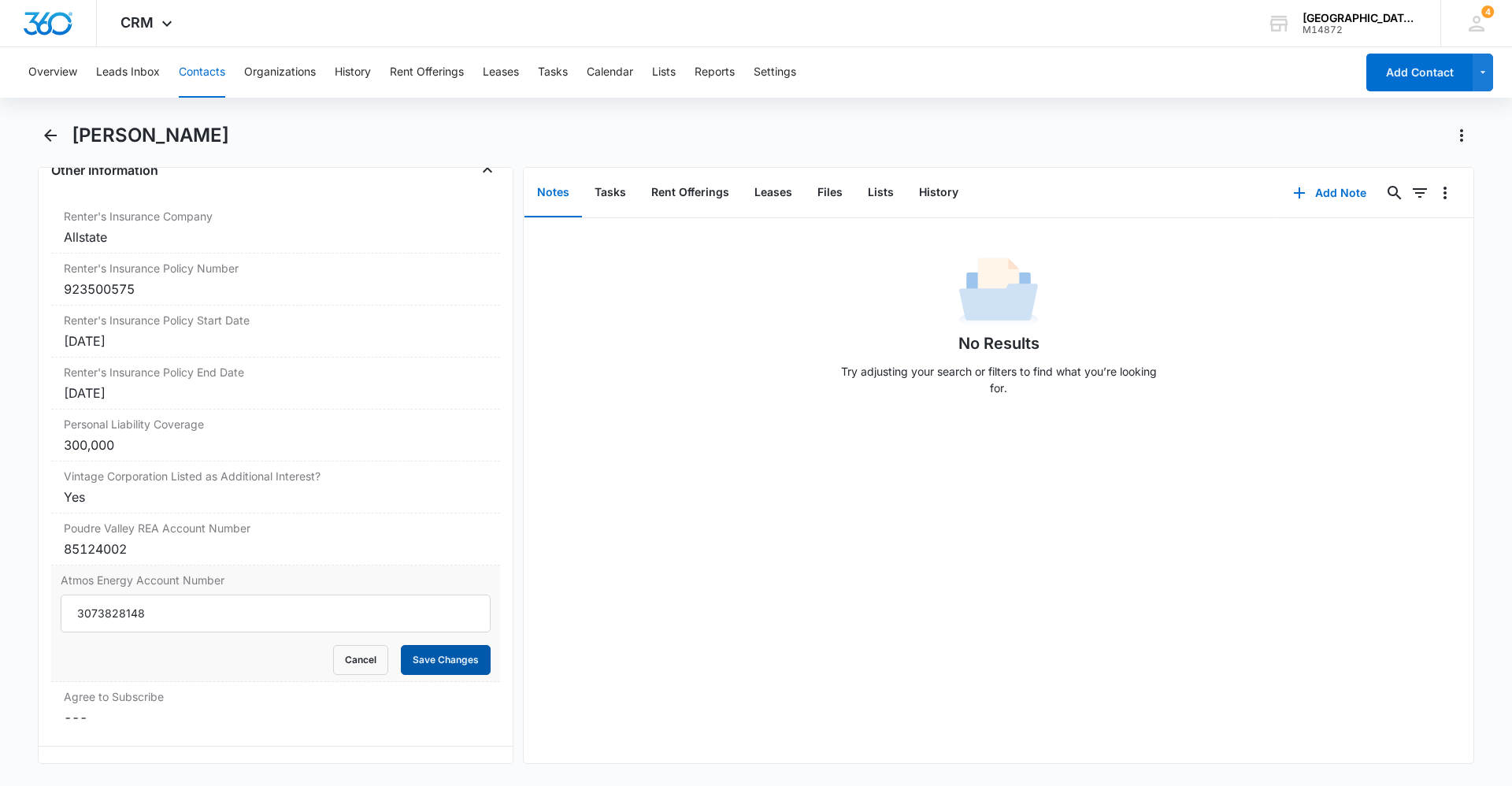
type input "3073828148"
click at [460, 659] on button "Save Changes" at bounding box center [446, 659] width 90 height 30
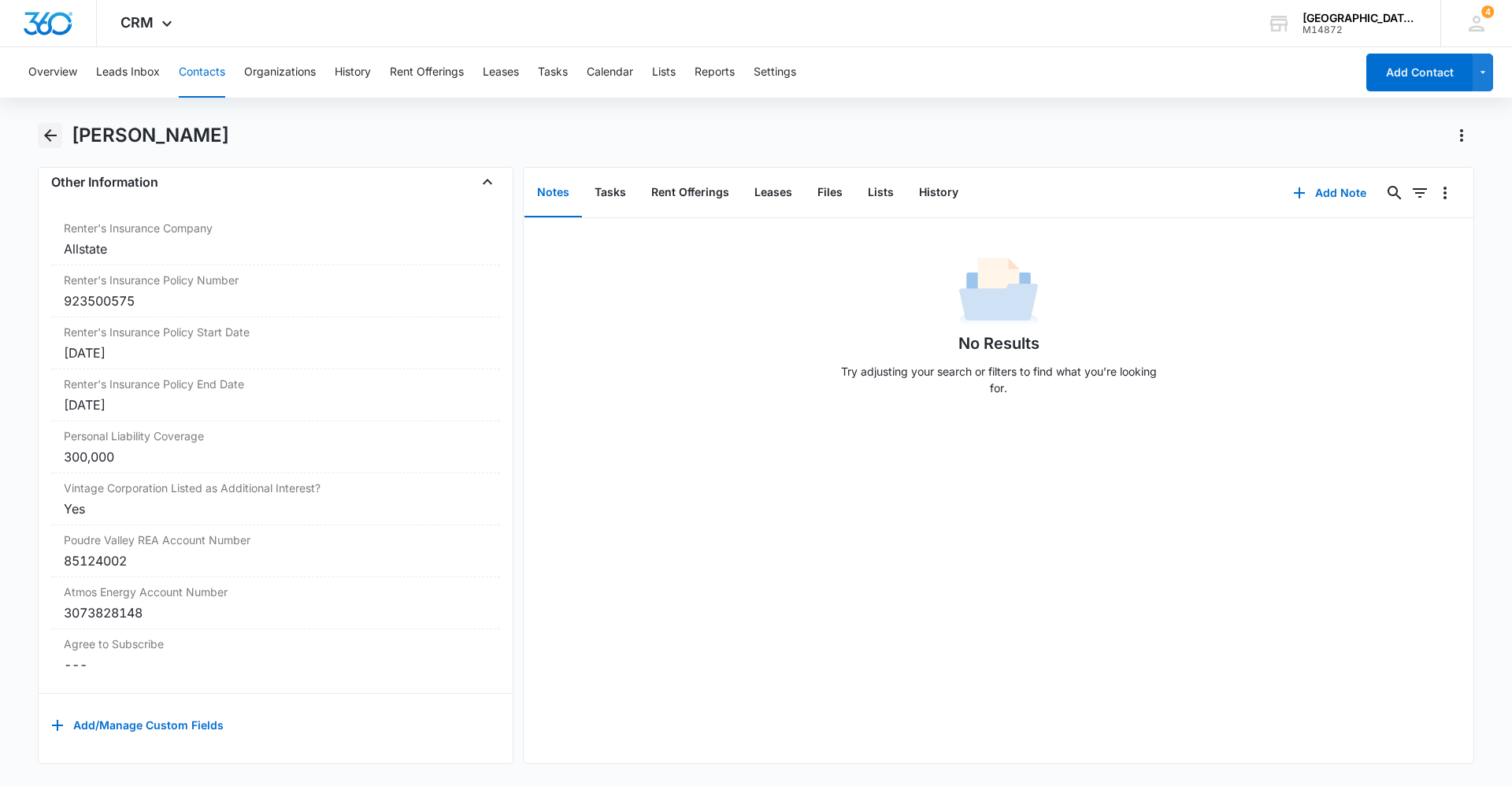
click at [48, 132] on icon "Back" at bounding box center [50, 135] width 13 height 13
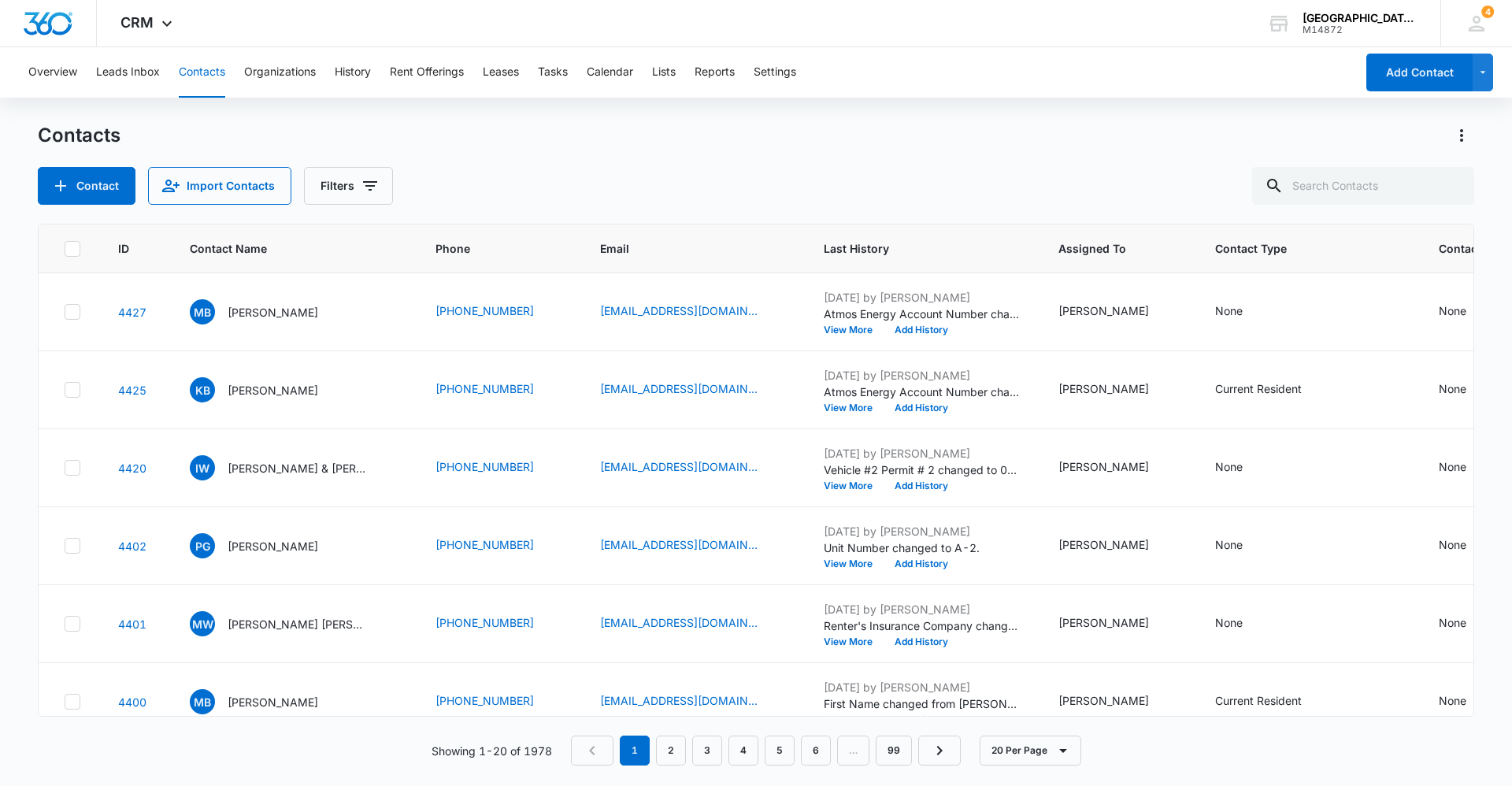
click at [942, 167] on div "Contact Import Contacts Filters" at bounding box center [756, 186] width 1437 height 38
click at [1511, 406] on main "Contacts Contact Import Contacts Filters ID Contact Name Phone Email Last Histo…" at bounding box center [756, 453] width 1512 height 661
click at [1193, 757] on div "Showing 1-20 of 1978 1 2 3 4 5 6 … 99 20 Per Page" at bounding box center [756, 750] width 1437 height 30
